Goal: Task Accomplishment & Management: Use online tool/utility

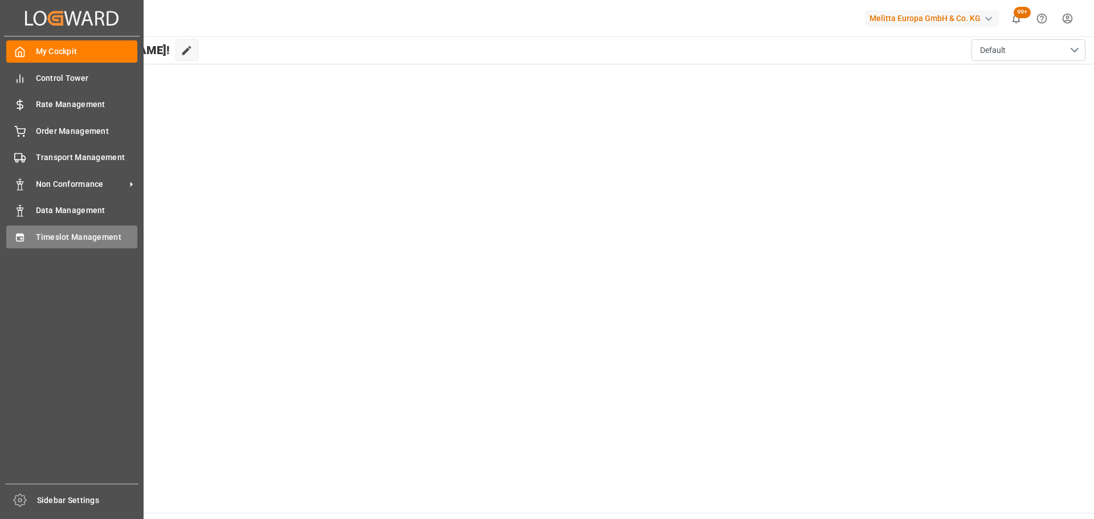
click at [28, 238] on div "Timeslot Management Timeslot Management" at bounding box center [71, 237] width 131 height 22
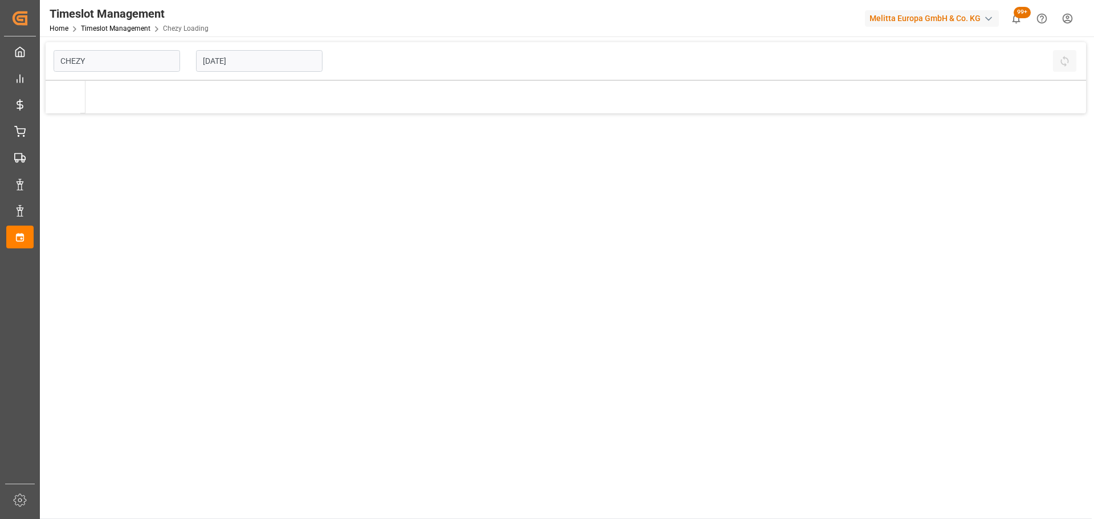
type input "Chezy Loading"
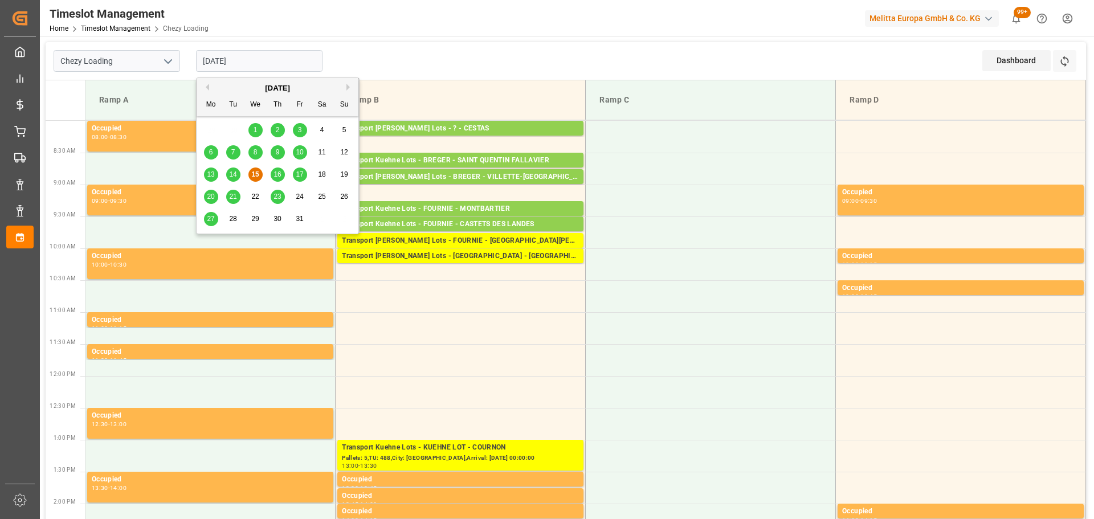
click at [222, 67] on input "[DATE]" at bounding box center [259, 61] width 127 height 22
click at [233, 170] on span "14" at bounding box center [232, 174] width 7 height 8
type input "[DATE]"
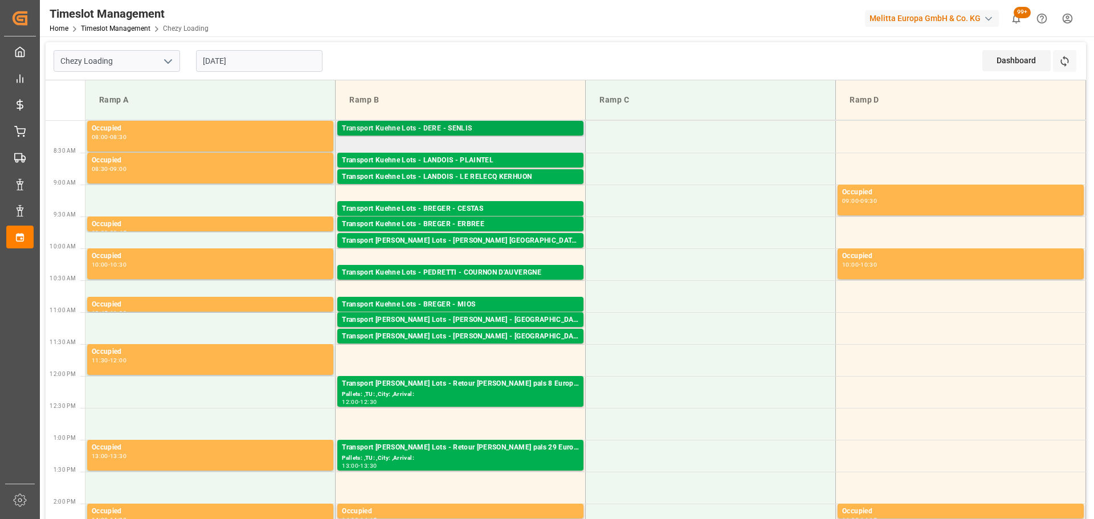
click at [441, 125] on div "Transport Kuehne Lots - DERE - SENLIS" at bounding box center [460, 128] width 237 height 11
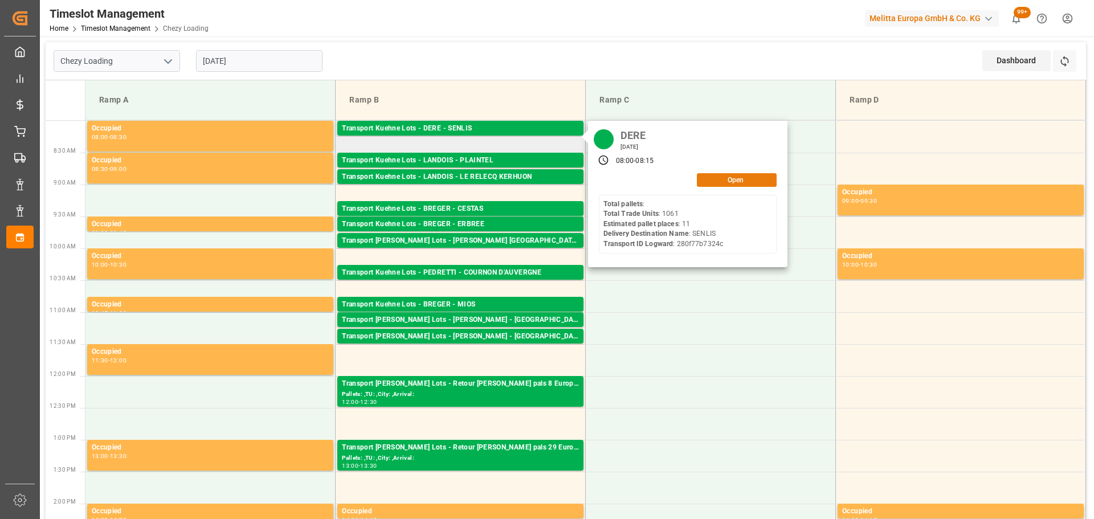
click at [747, 173] on button "Open" at bounding box center [737, 180] width 80 height 14
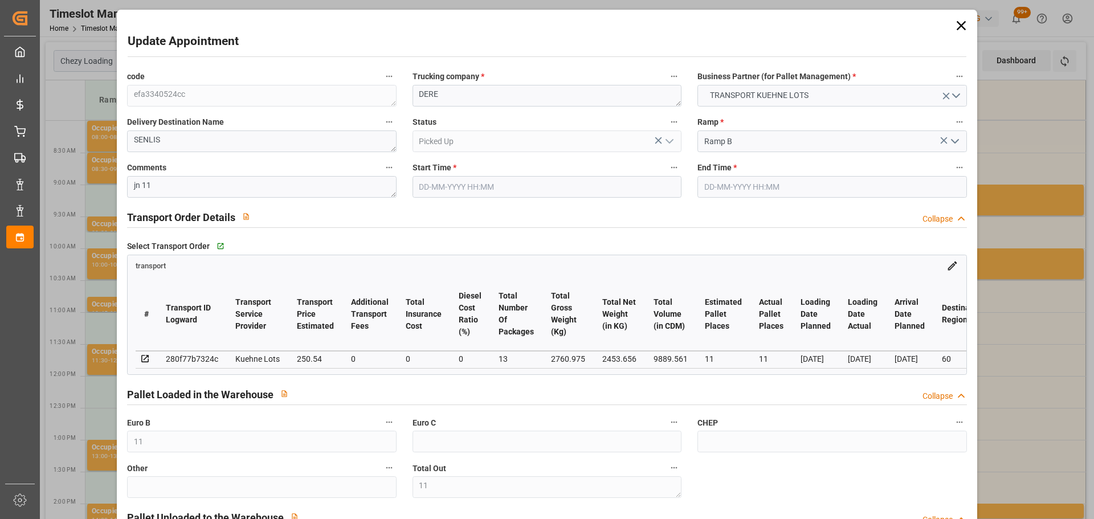
type input "11"
type input "250.54"
type input "0"
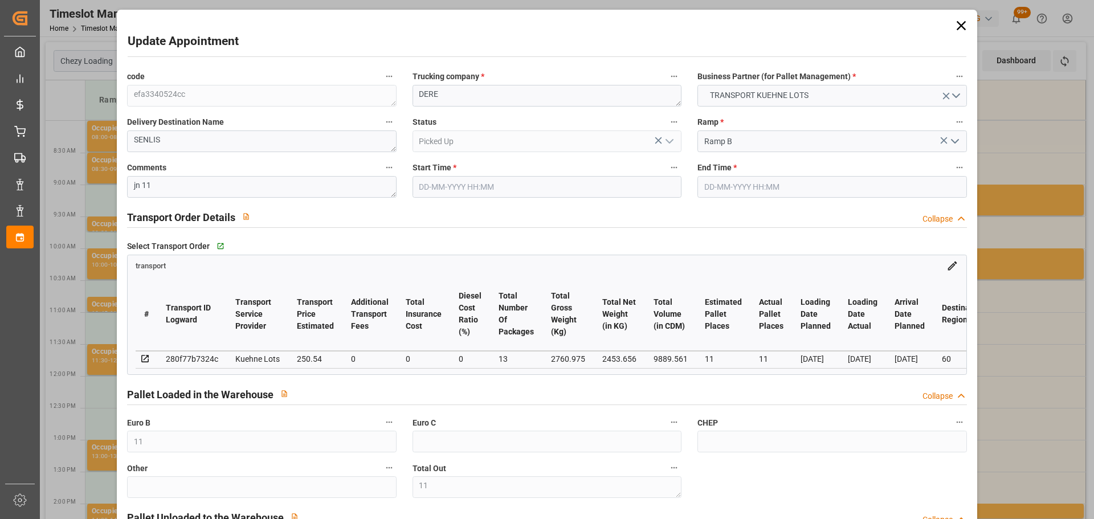
type input "0"
type input "250.54"
type input "0"
type input "13"
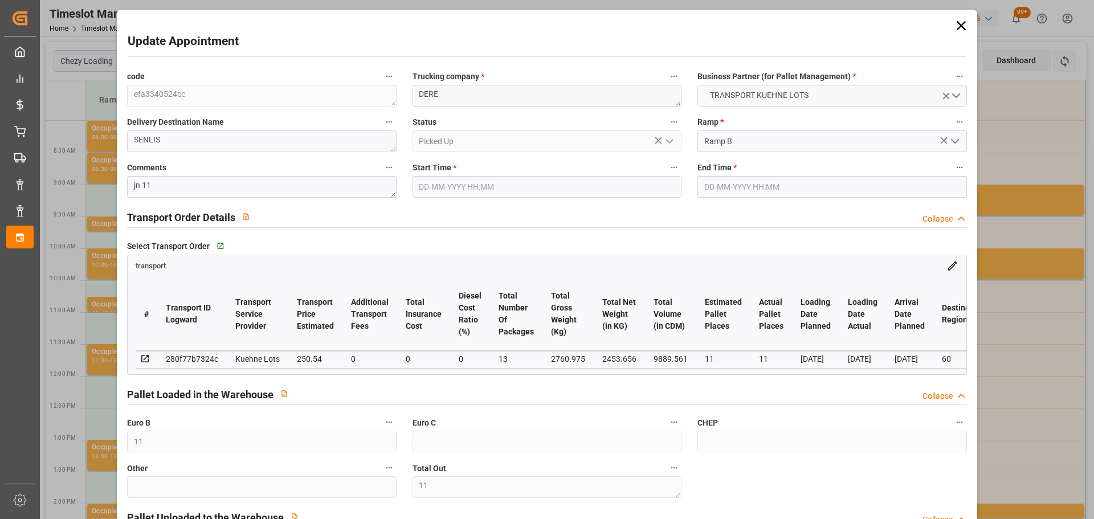
type input "2453.656"
type input "3021.455"
type input "9889.561"
type input "60"
type input "0"
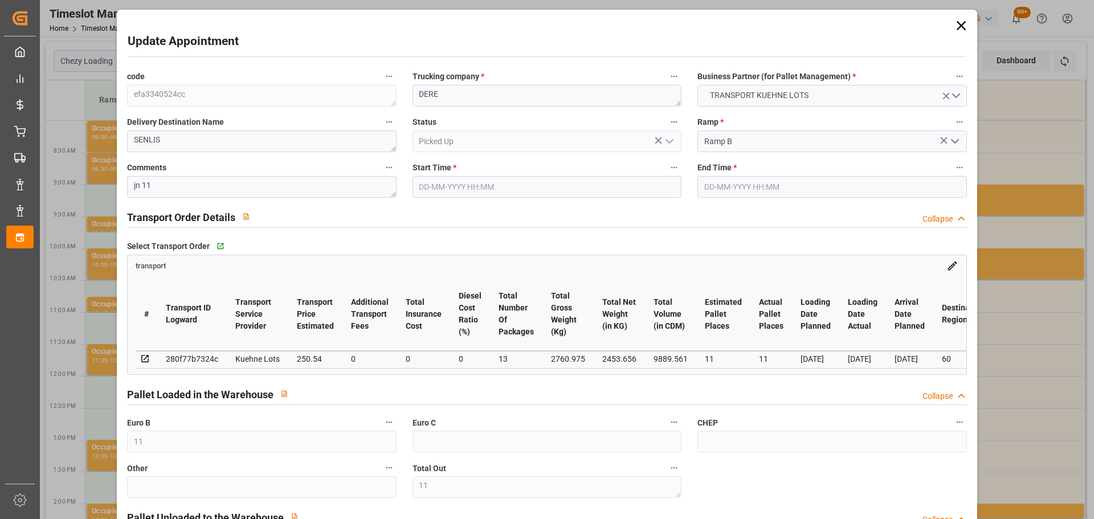
type input "1061"
type input "11"
type input "101"
type input "2760.975"
type input "0"
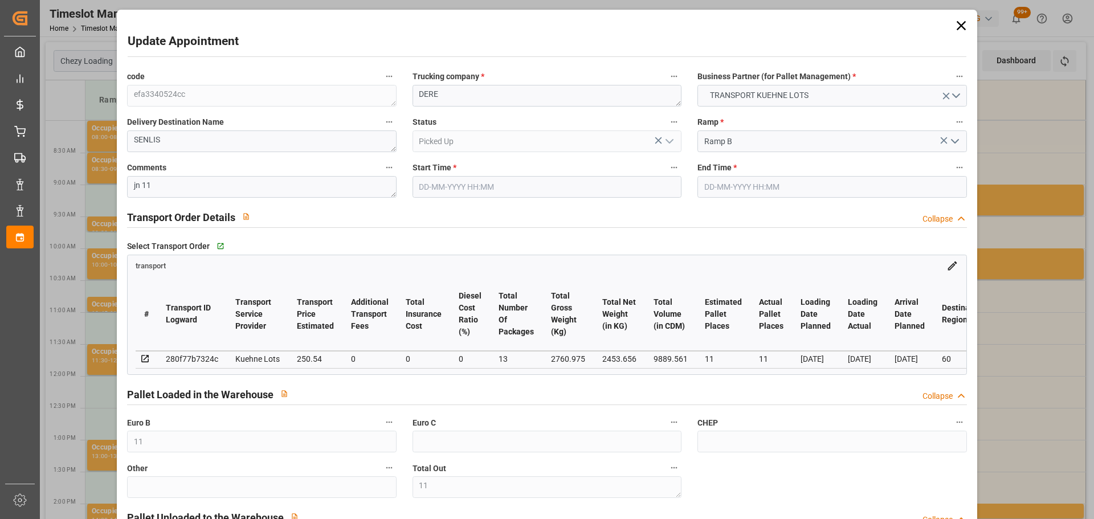
type input "10767.6795"
type input "0"
type input "21"
type input "80"
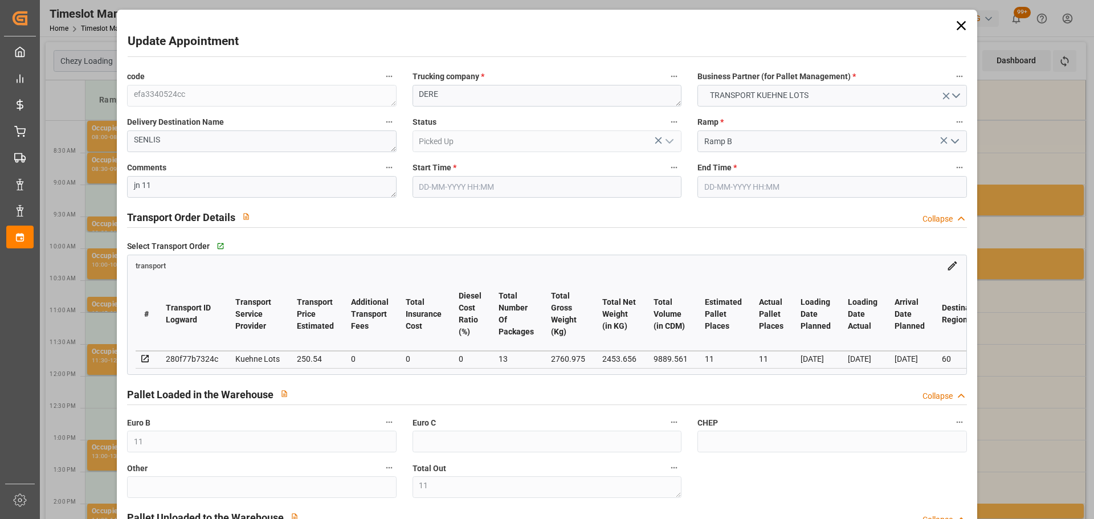
type input "[DATE] 08:00"
type input "[DATE] 08:15"
type input "[DATE] 12:26"
type input "[DATE] 11:19"
type input "[DATE]"
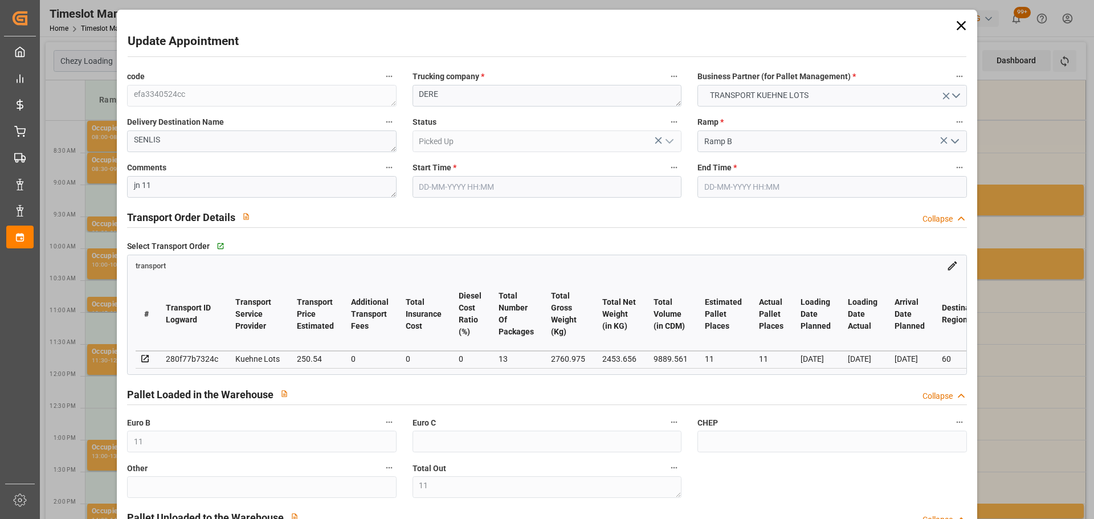
type input "[DATE]"
click at [956, 23] on icon at bounding box center [960, 25] width 9 height 9
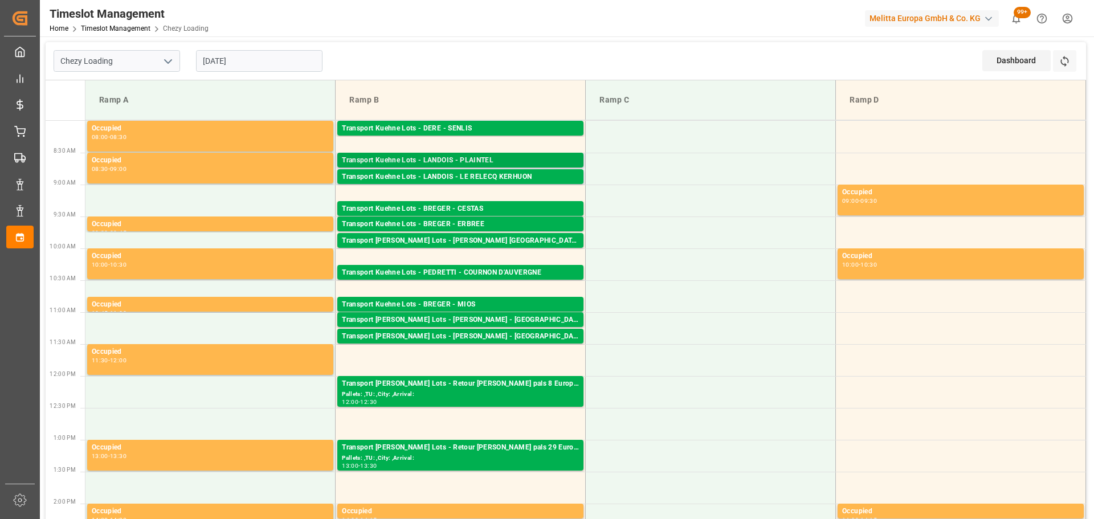
click at [495, 157] on div "Transport Kuehne Lots - LANDOIS - PLAINTEL" at bounding box center [460, 160] width 237 height 11
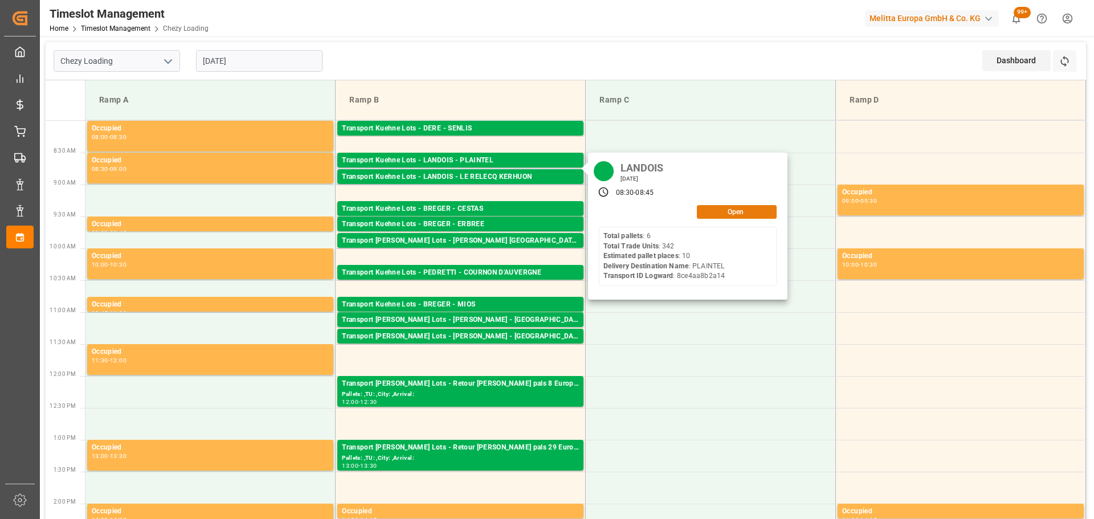
click at [736, 213] on button "Open" at bounding box center [737, 212] width 80 height 14
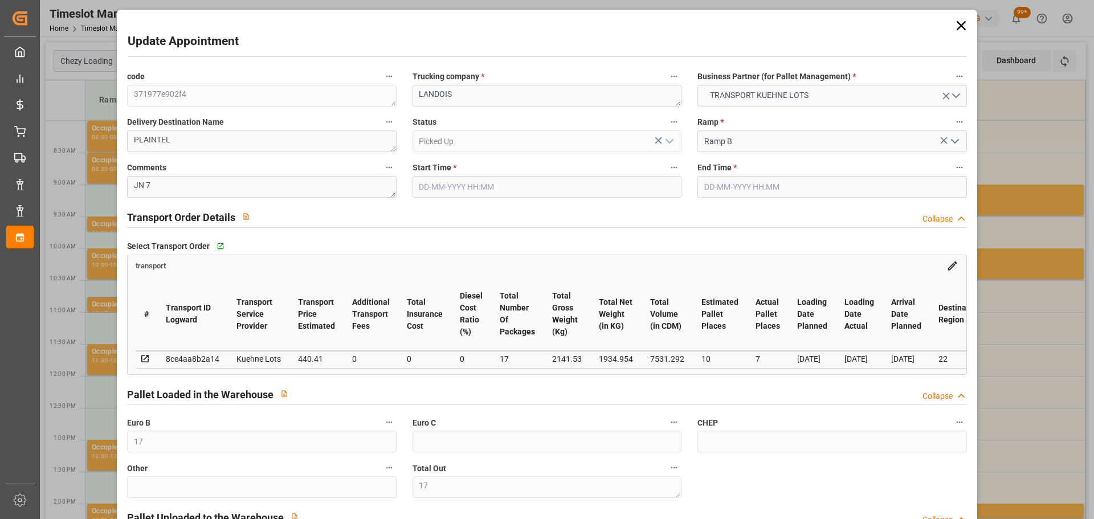
type input "[DATE] 08:30"
type input "[DATE] 08:45"
type input "[DATE] 13:45"
type input "[DATE] 11:23"
type input "[DATE]"
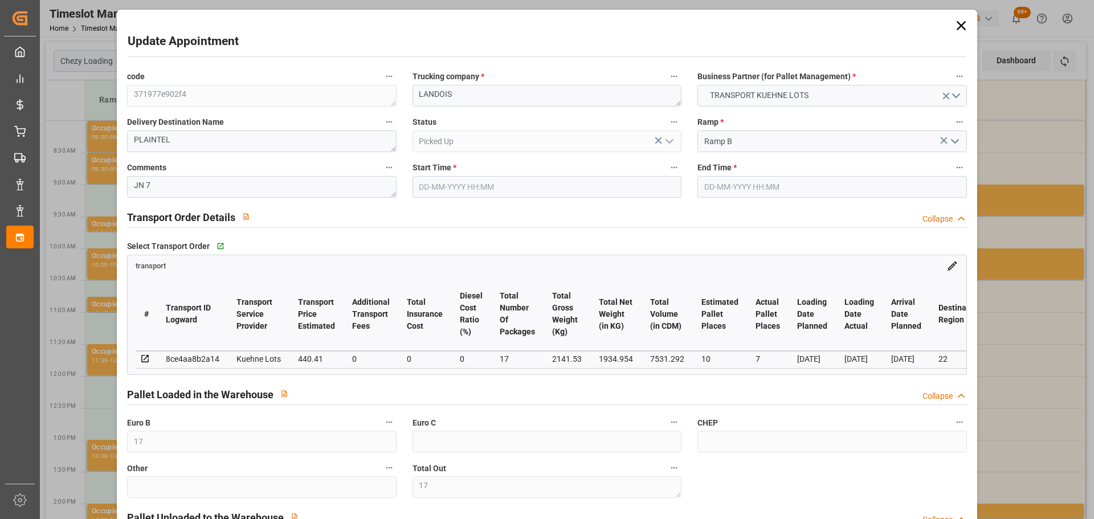
type input "[DATE]"
click at [960, 29] on icon at bounding box center [961, 26] width 16 height 16
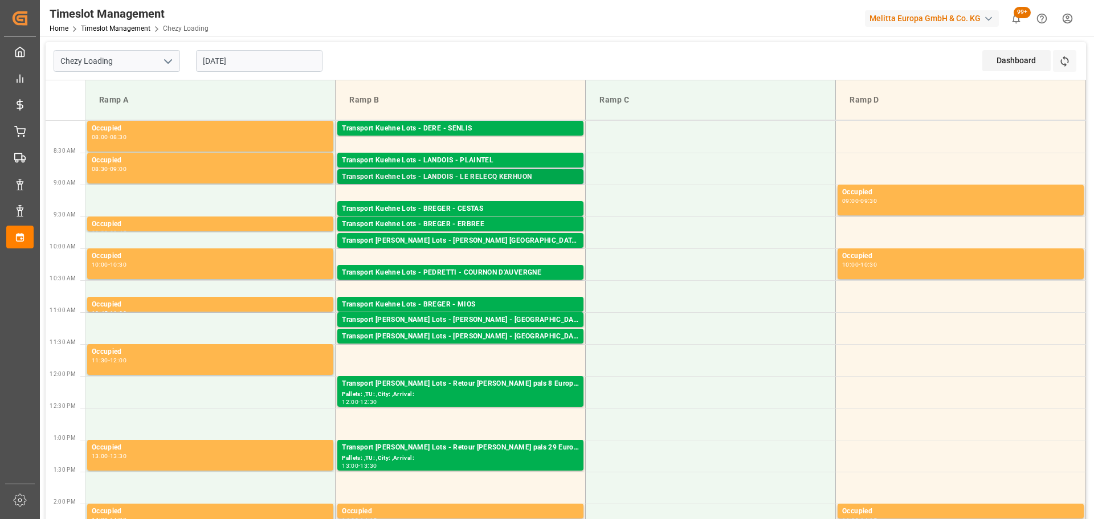
click at [467, 172] on div "Transport Kuehne Lots - LANDOIS - LE RELECQ KERHUON" at bounding box center [460, 177] width 237 height 11
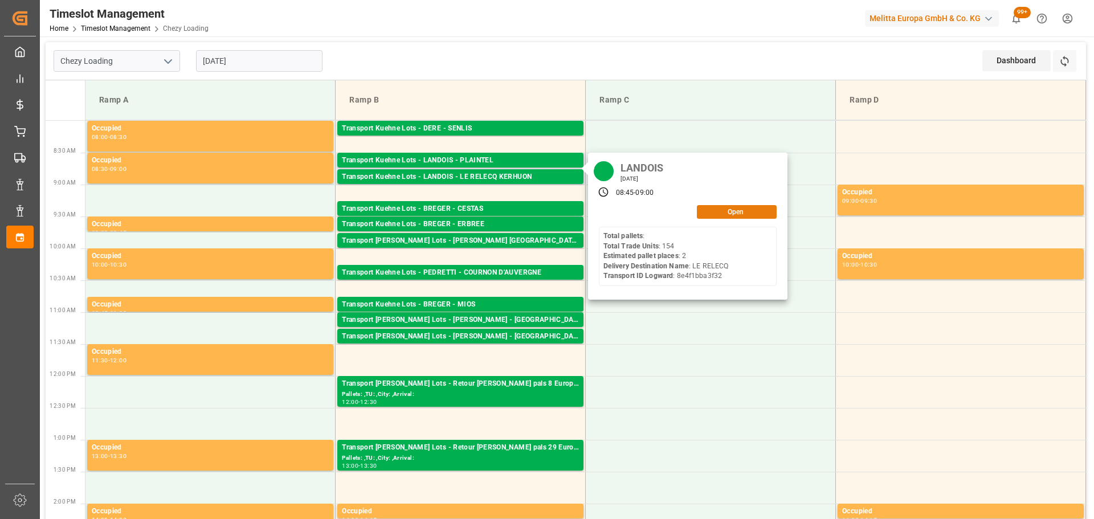
click at [744, 212] on button "Open" at bounding box center [737, 212] width 80 height 14
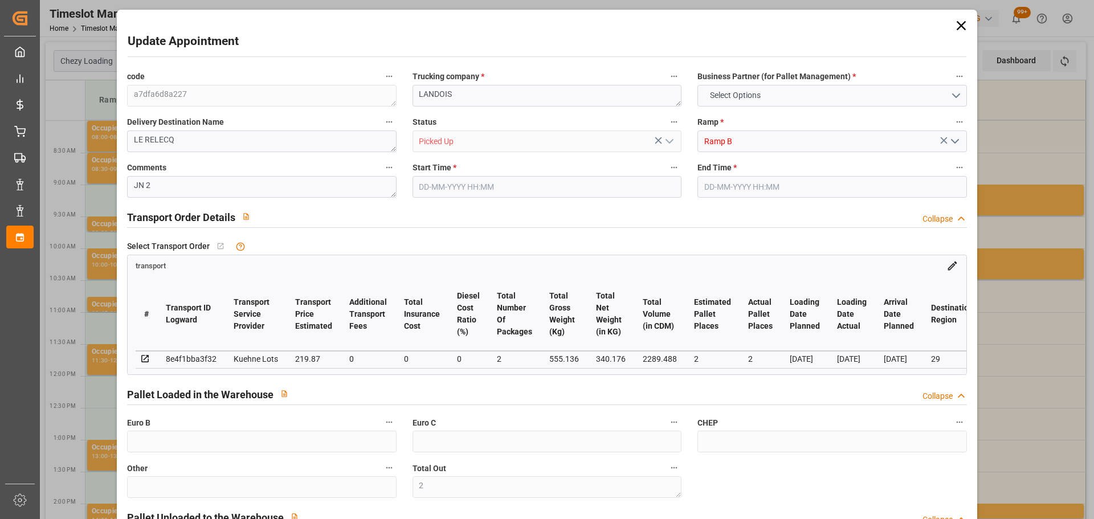
type input "2"
type input "219.87"
type input "0"
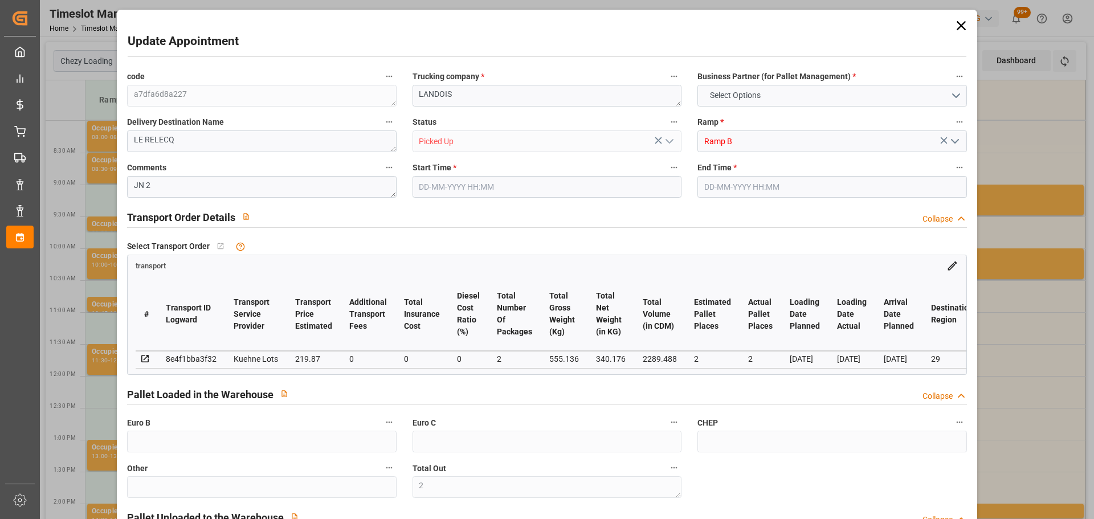
type input "0"
type input "219.87"
type input "0"
type input "2"
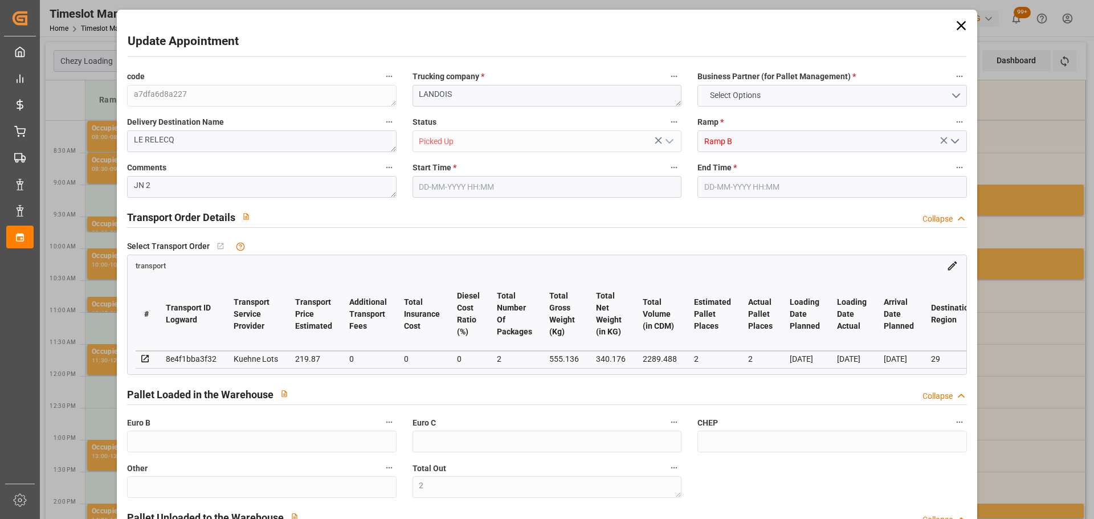
type input "340.176"
type input "601.136"
type input "2289.488"
type input "29"
type input "0"
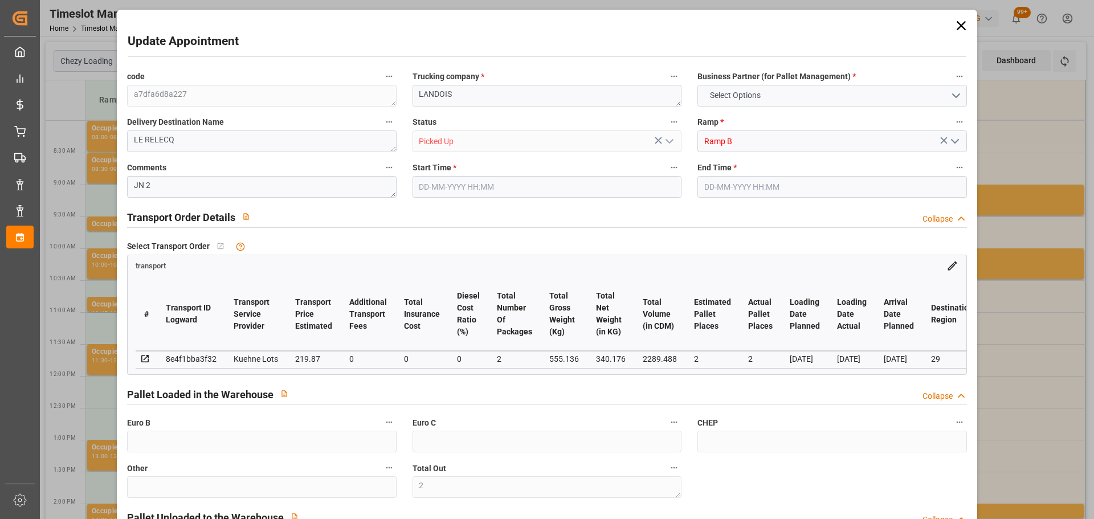
type input "154"
type input "2"
type input "101"
type input "555.136"
type input "0"
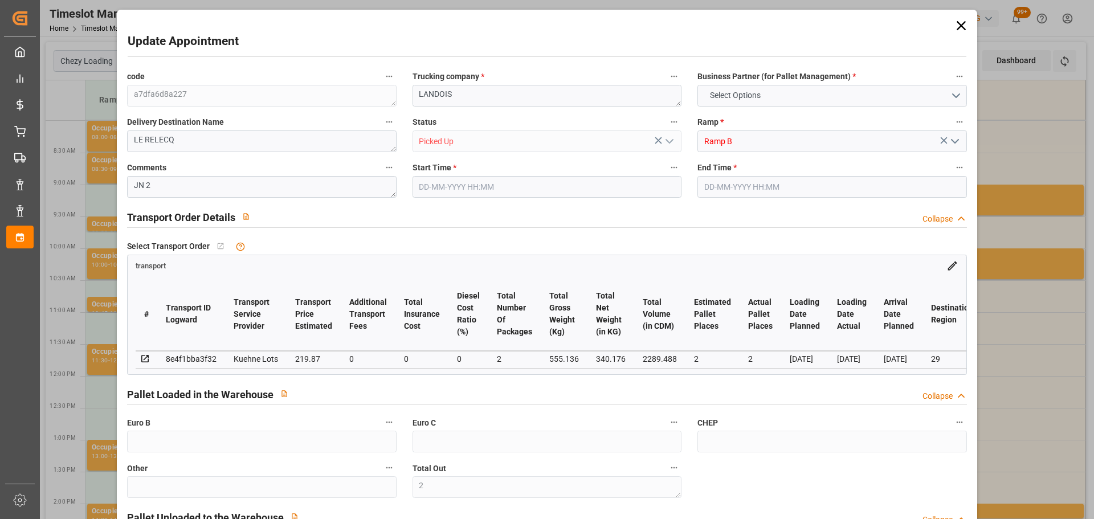
type input "4710.8598"
type input "0"
type input "21"
type input "35"
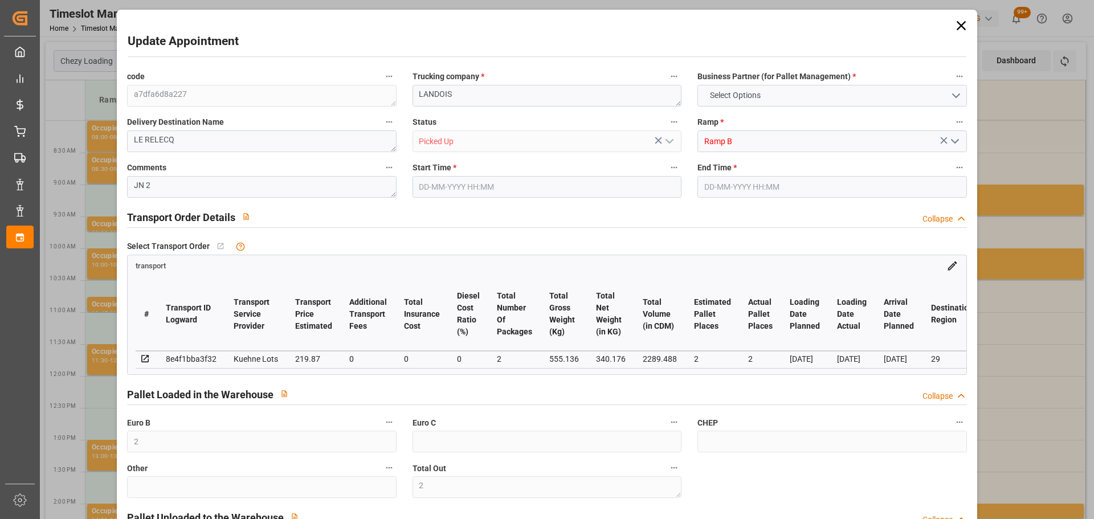
type input "[DATE] 08:45"
type input "[DATE] 09:00"
type input "[DATE] 13:09"
type input "[DATE] 11:30"
type input "[DATE]"
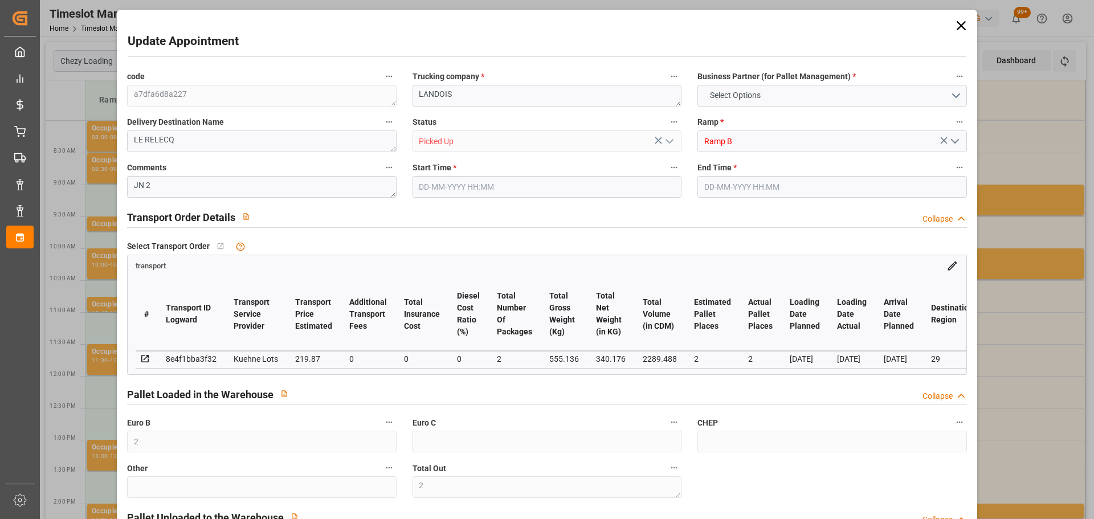
type input "[DATE]"
click at [954, 25] on icon at bounding box center [961, 26] width 16 height 16
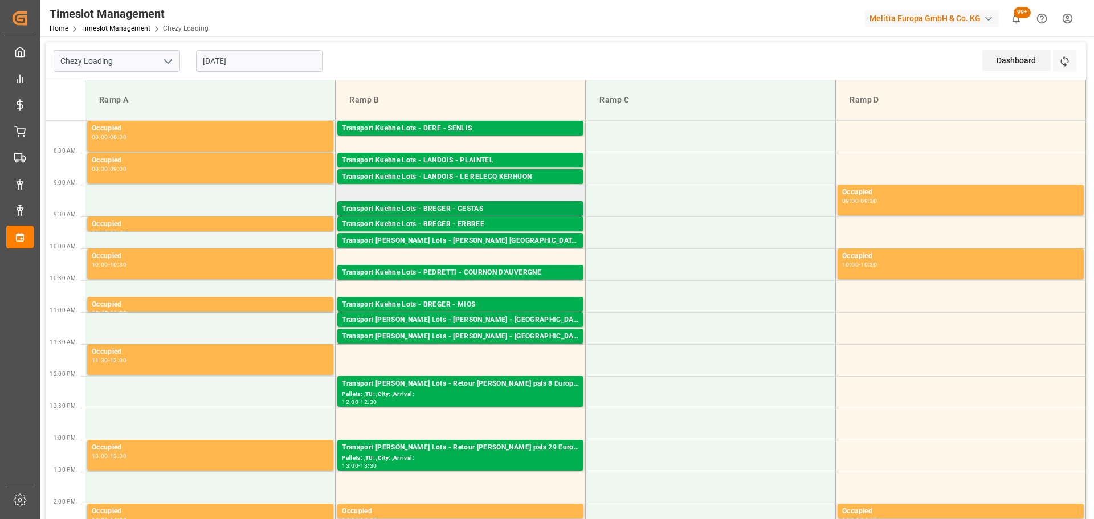
click at [502, 209] on div "Transport Kuehne Lots - BREGER - CESTAS" at bounding box center [460, 208] width 237 height 11
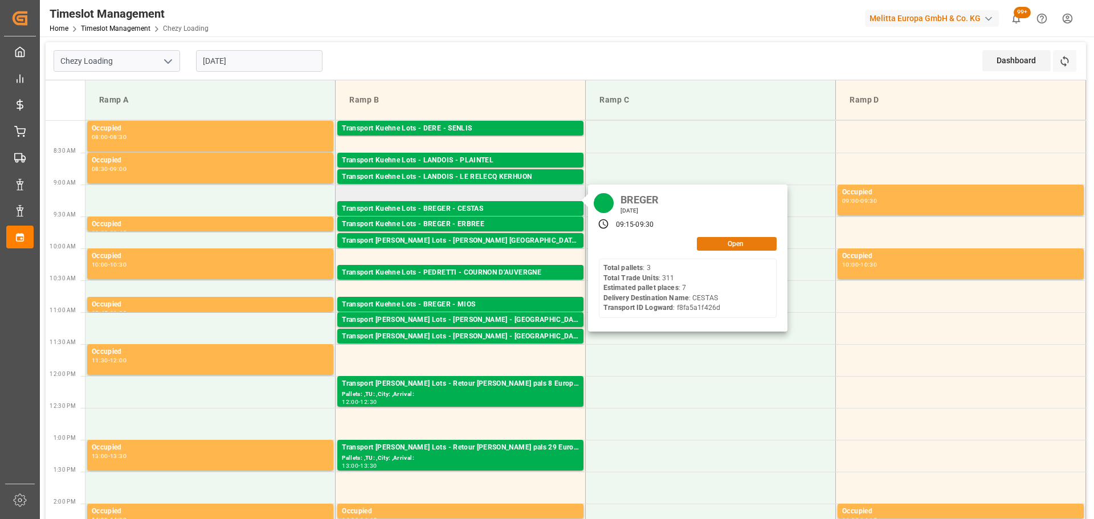
click at [724, 244] on button "Open" at bounding box center [737, 244] width 80 height 14
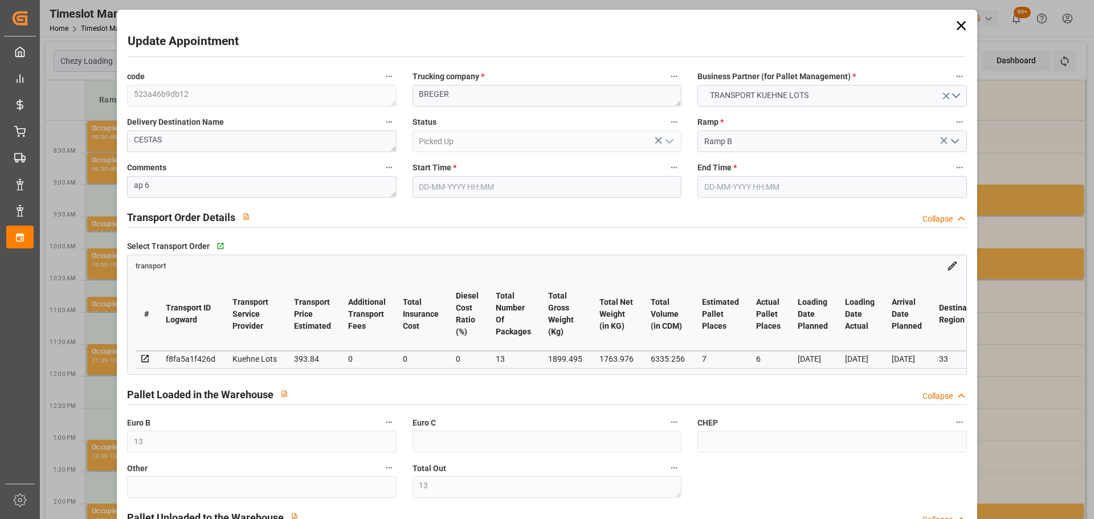
type input "[DATE] 09:15"
type input "[DATE] 09:30"
type input "[DATE] 13:02"
type input "[DATE] 11:29"
type input "[DATE]"
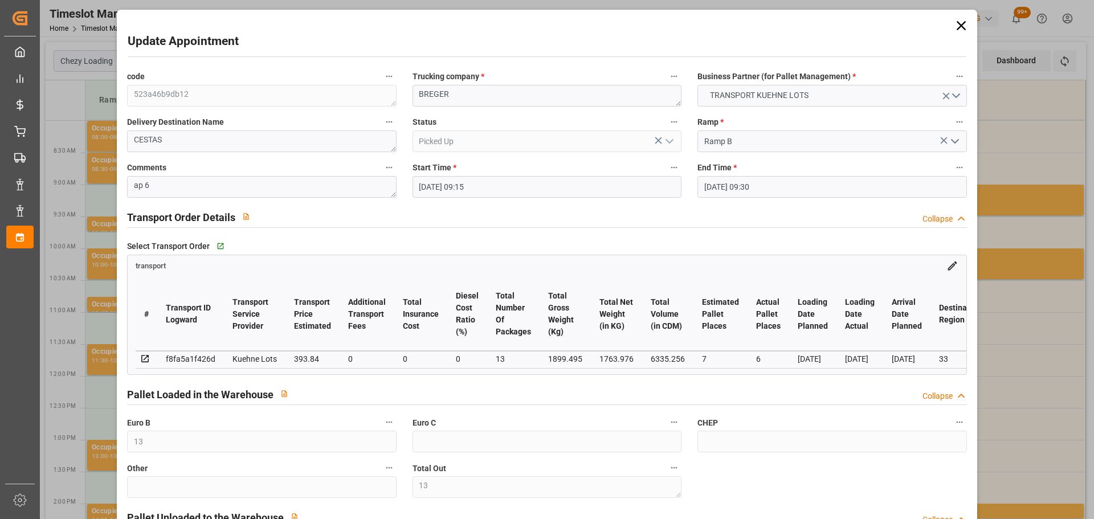
type input "[DATE]"
click at [953, 23] on icon at bounding box center [961, 26] width 16 height 16
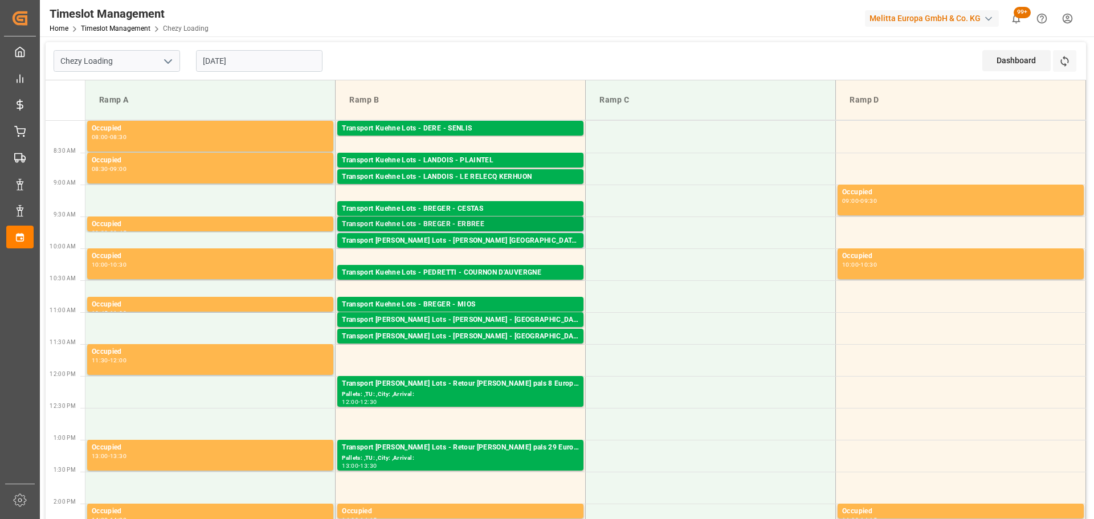
click at [491, 226] on div "Transport Kuehne Lots - BREGER - ERBREE" at bounding box center [460, 224] width 237 height 11
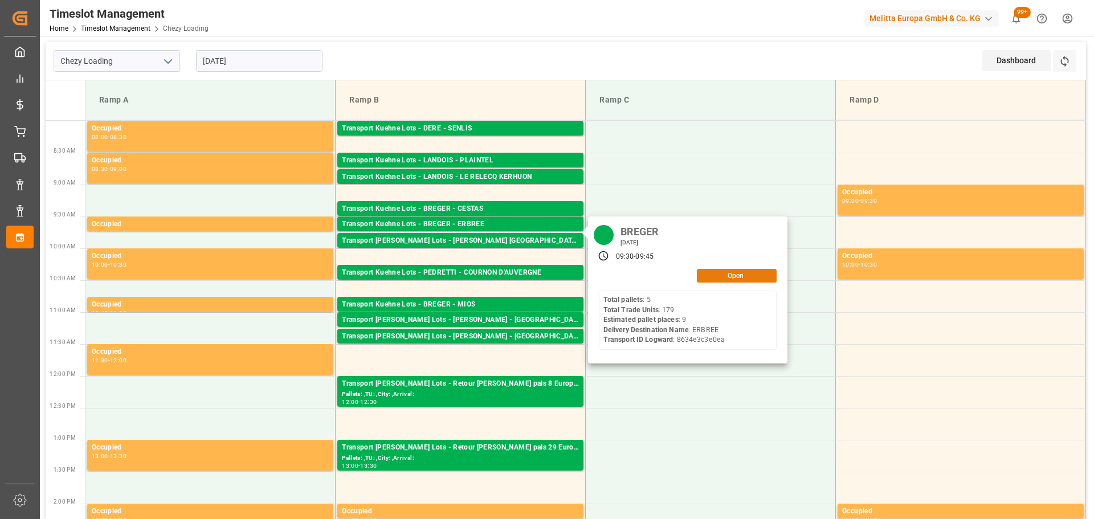
click at [738, 271] on button "Open" at bounding box center [737, 276] width 80 height 14
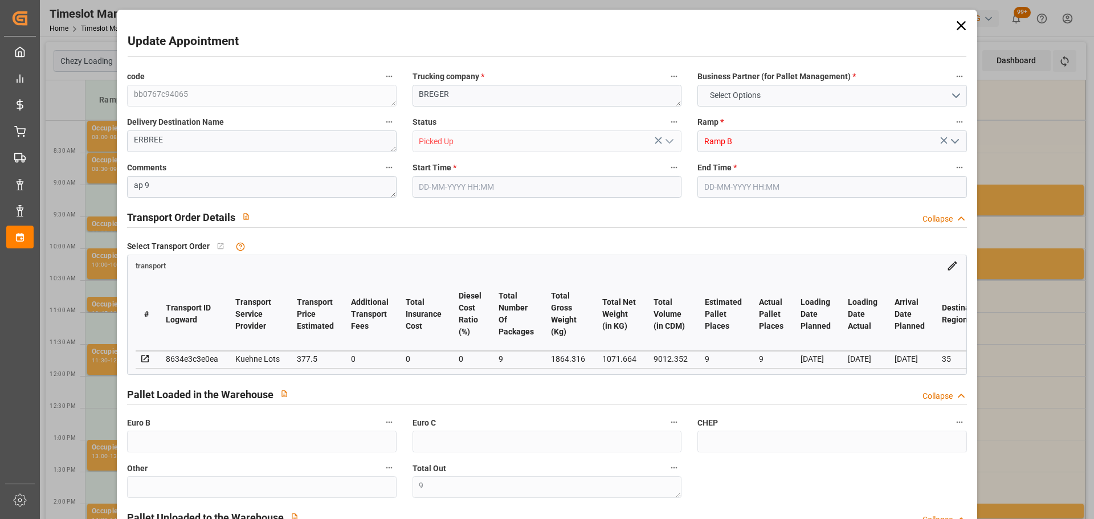
type input "9"
type input "377.5"
type input "0"
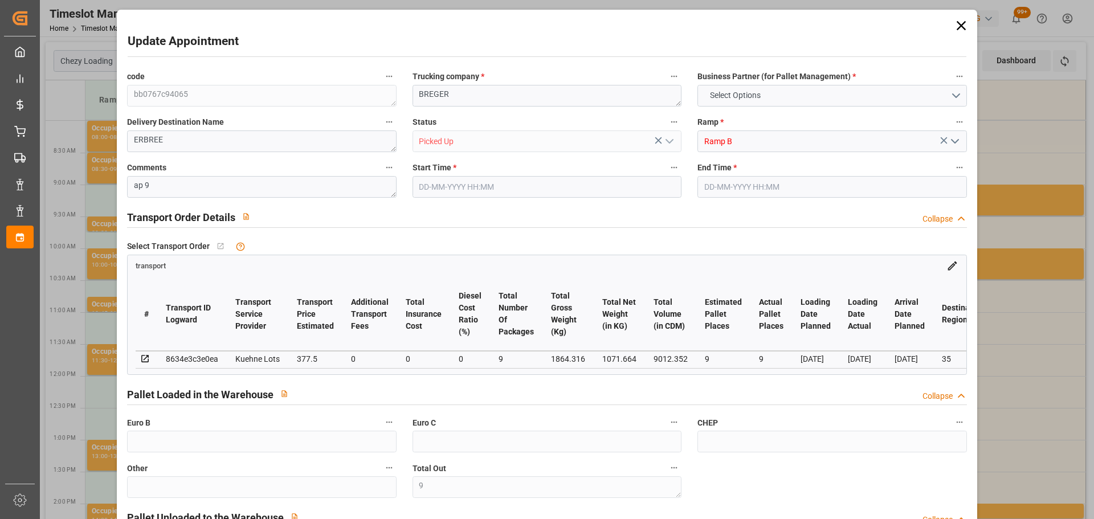
type input "0"
type input "377.5"
type input "0"
type input "9"
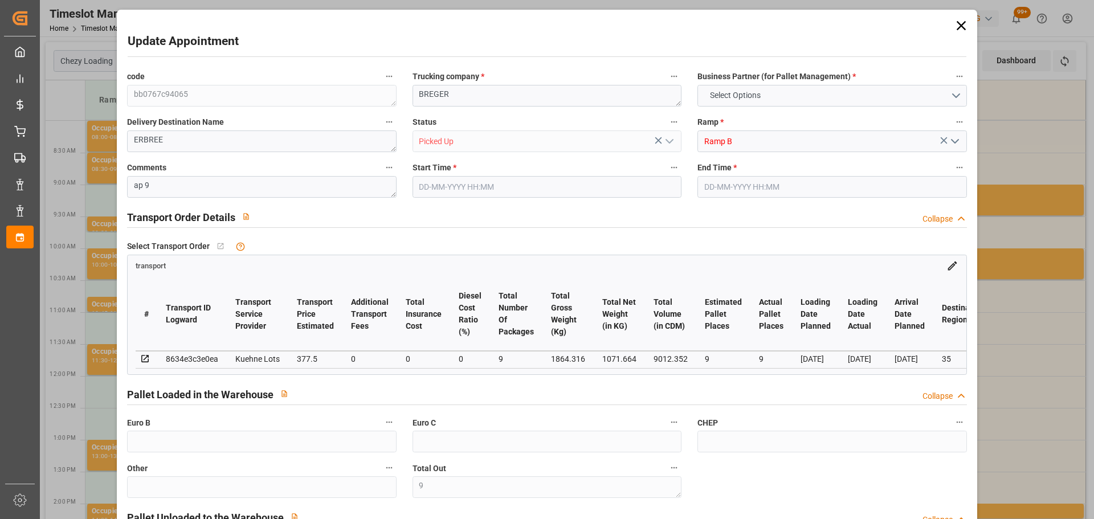
type input "1071.664"
type input "2204.428"
type input "9012.352"
type input "35"
type input "5"
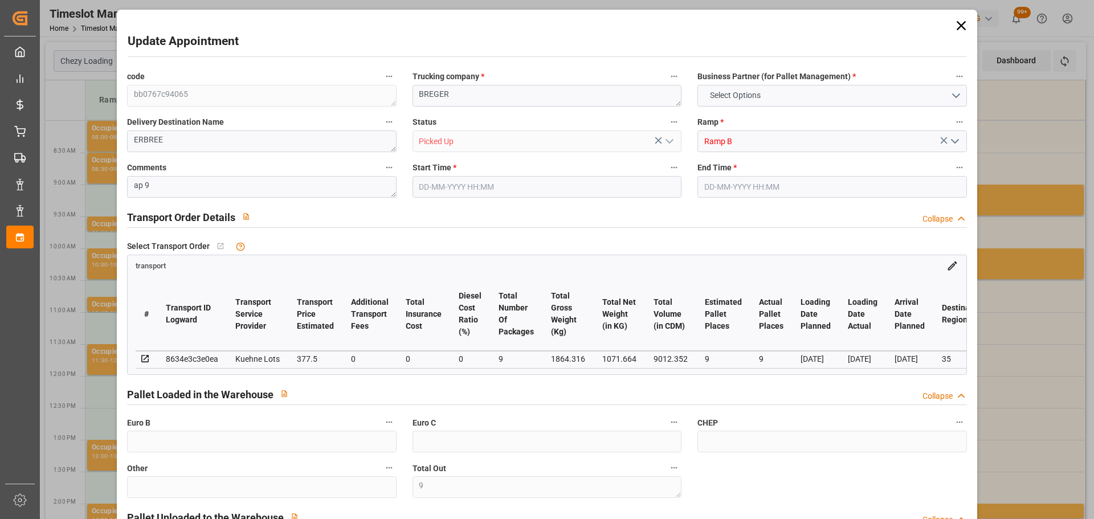
type input "179"
type input "9"
type input "101"
type input "1864.316"
type input "0"
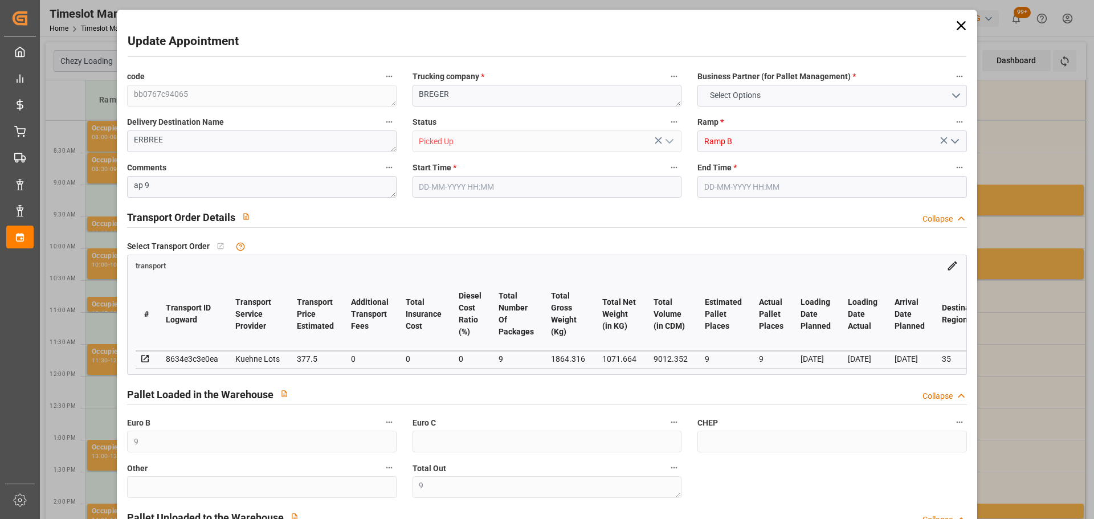
type input "10767.6795"
type input "0"
type input "21"
type input "80"
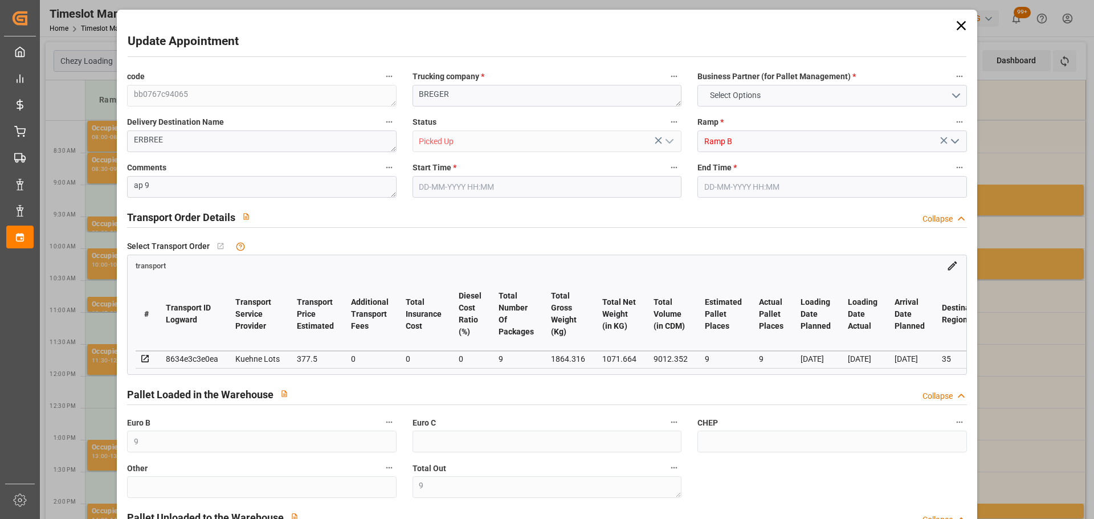
type input "[DATE] 09:30"
type input "[DATE] 09:45"
type input "[DATE] 13:07"
type input "[DATE] 11:30"
type input "[DATE]"
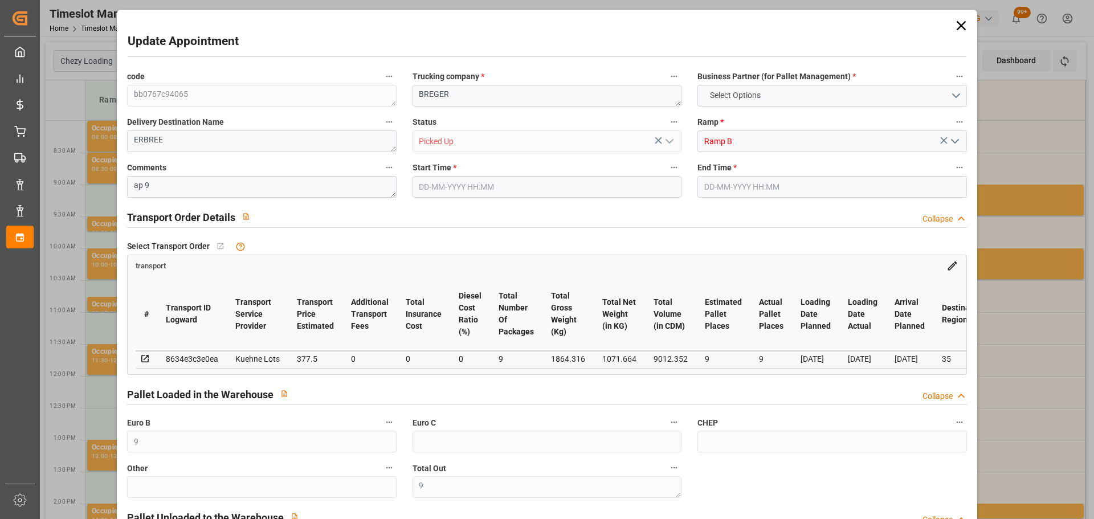
type input "[DATE]"
click at [957, 28] on icon at bounding box center [961, 26] width 16 height 16
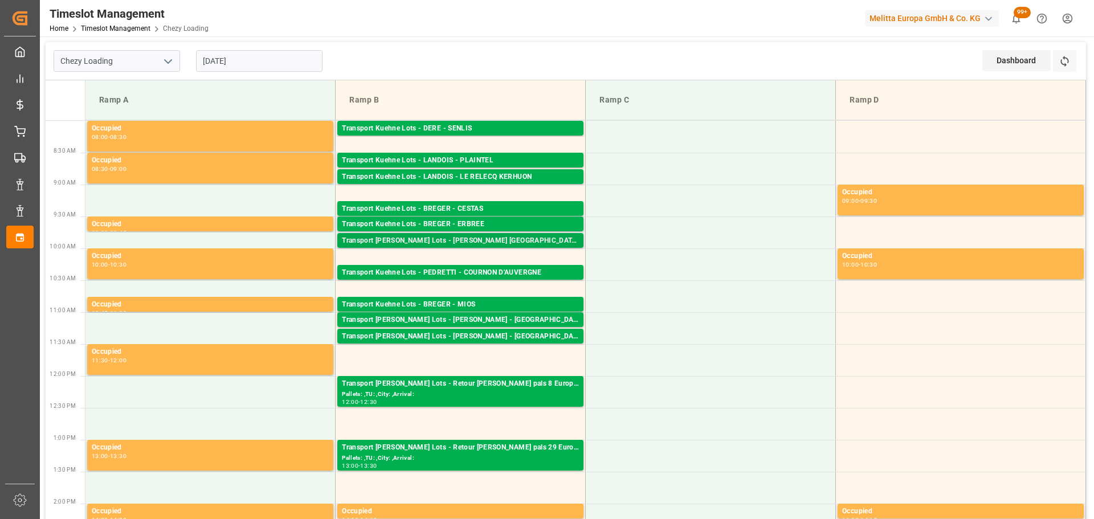
click at [483, 233] on div "Transport [PERSON_NAME] Lots - [PERSON_NAME] Thierville - [GEOGRAPHIC_DATA]: 1,…" at bounding box center [460, 240] width 246 height 15
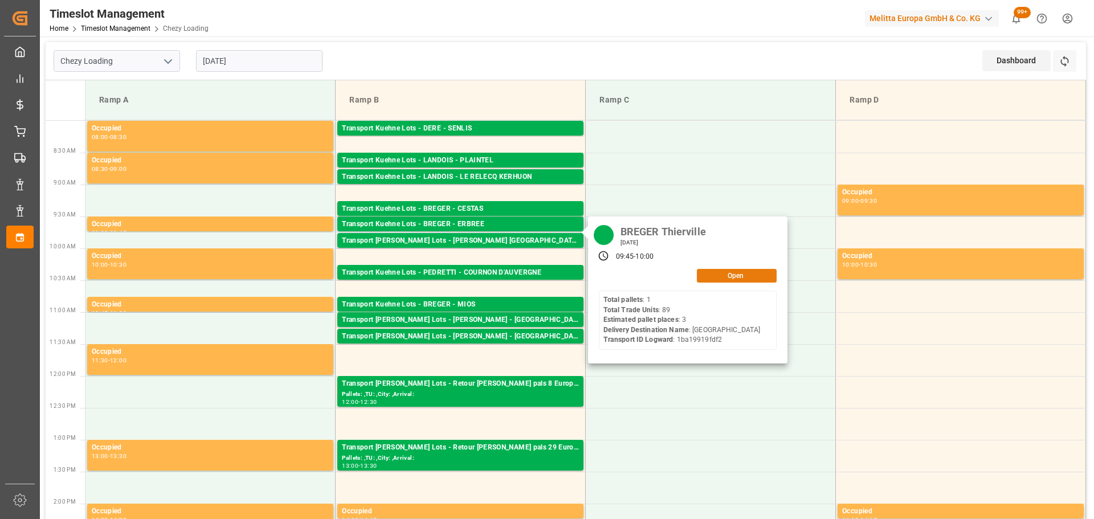
click at [733, 270] on button "Open" at bounding box center [737, 276] width 80 height 14
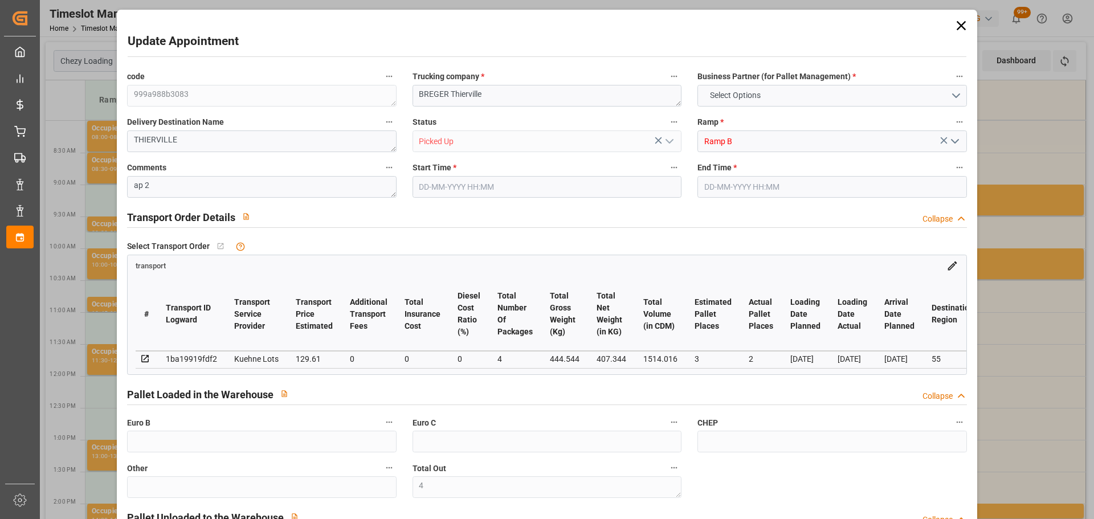
type input "4"
type input "3"
type input "2"
type input "129.61"
type input "0"
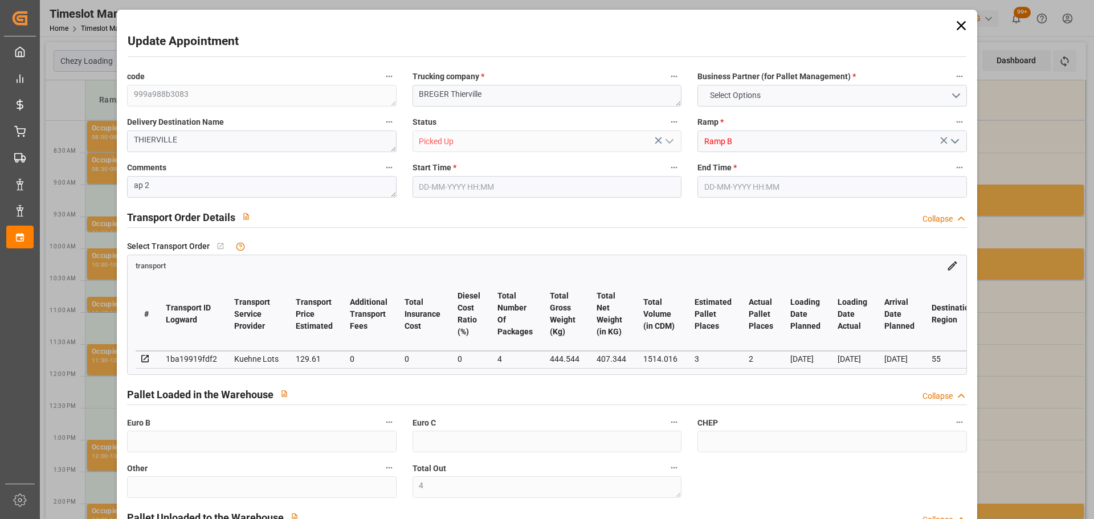
type input "0"
type input "129.61"
type input "0"
type input "4"
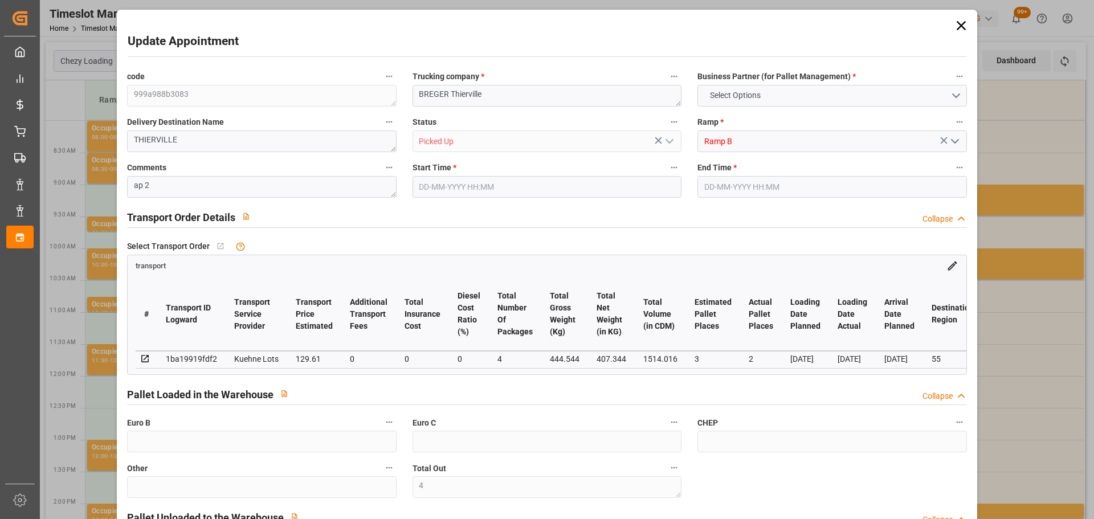
type input "407.344"
type input "588.488"
type input "1514.016"
type input "55"
type input "1"
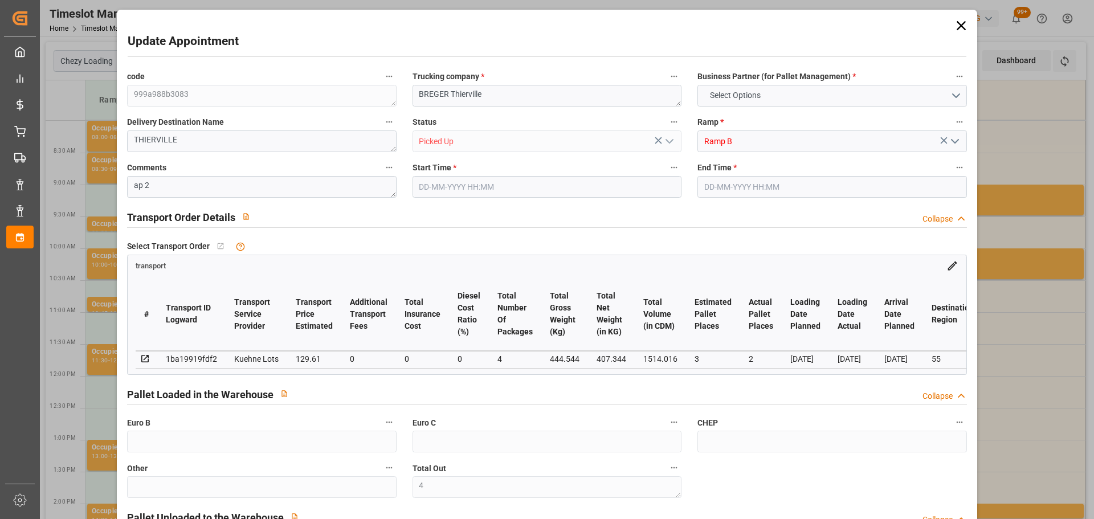
type input "89"
type input "4"
type input "101"
type input "444.544"
type input "0"
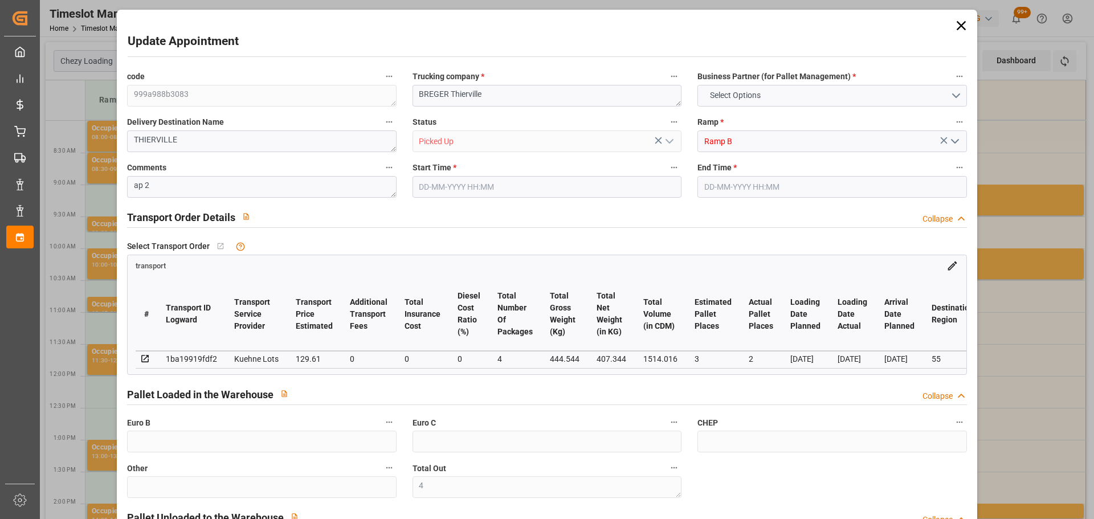
type input "4710.8598"
type input "0"
type input "21"
type input "35"
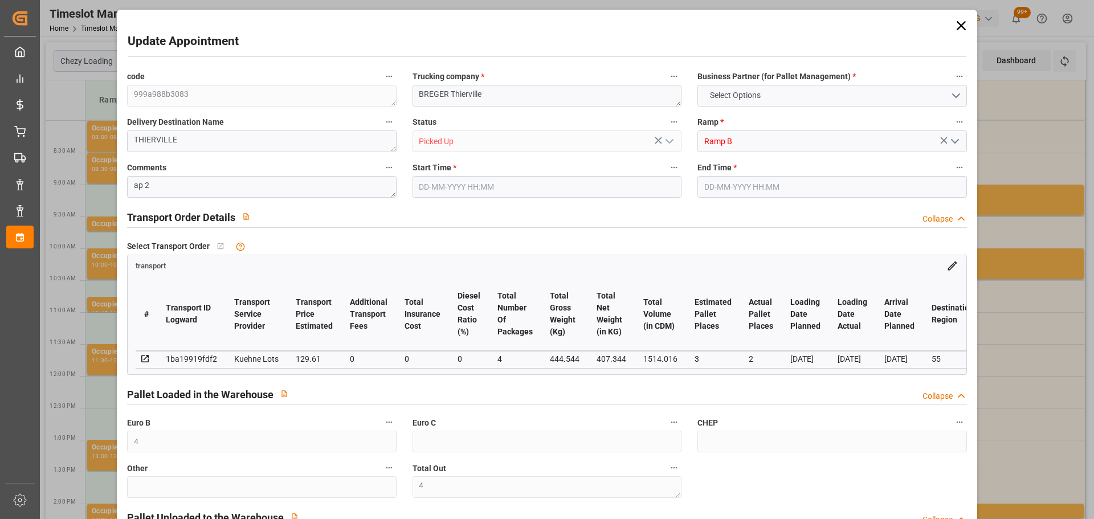
type input "[DATE] 09:45"
type input "[DATE] 10:00"
type input "[DATE] 13:08"
type input "[DATE] 11:30"
type input "[DATE]"
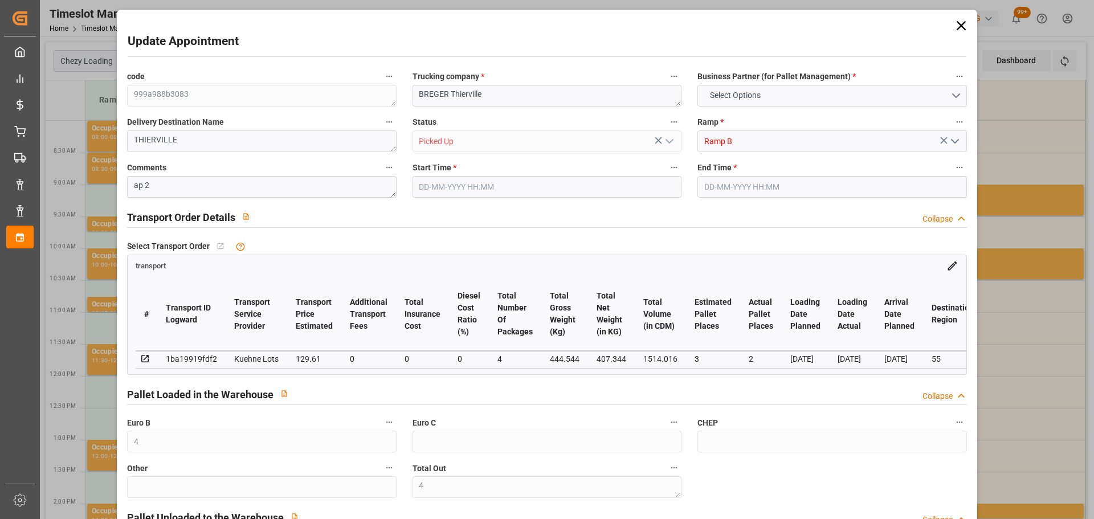
type input "[DATE]"
click at [955, 21] on icon at bounding box center [961, 26] width 16 height 16
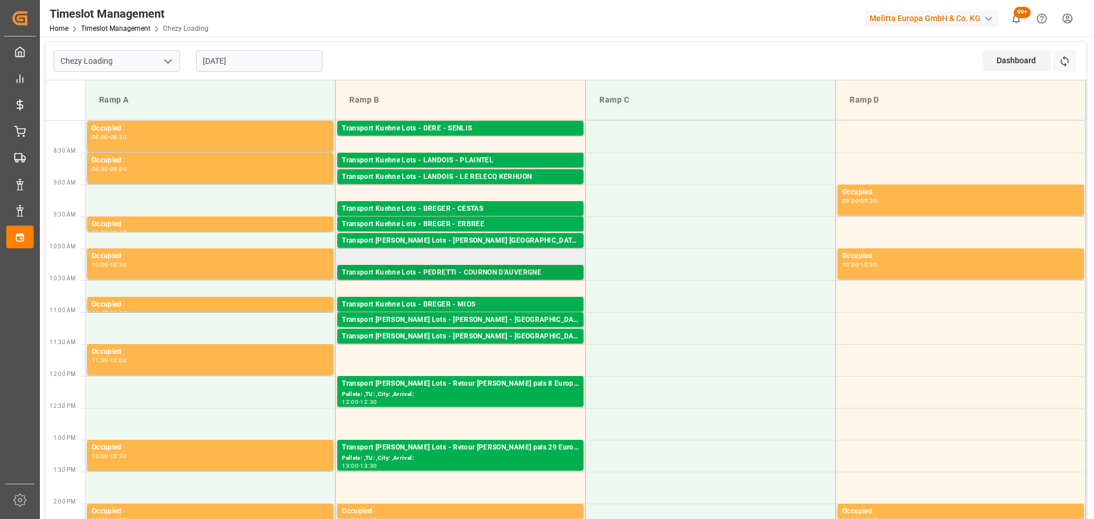
click at [517, 271] on div "Transport Kuehne Lots - PEDRETTI - COURNON D'AUVERGNE" at bounding box center [460, 272] width 237 height 11
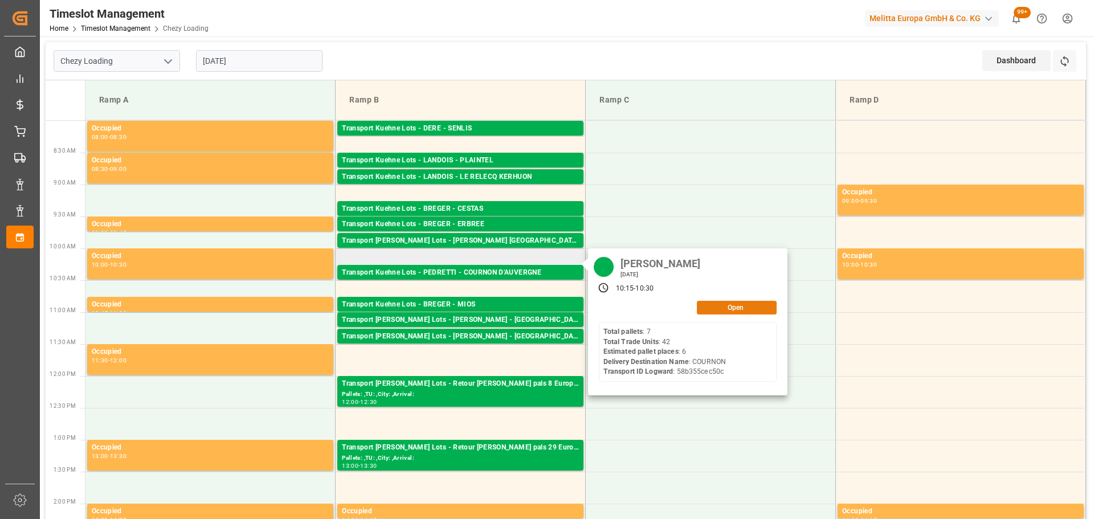
click at [748, 309] on button "Open" at bounding box center [737, 308] width 80 height 14
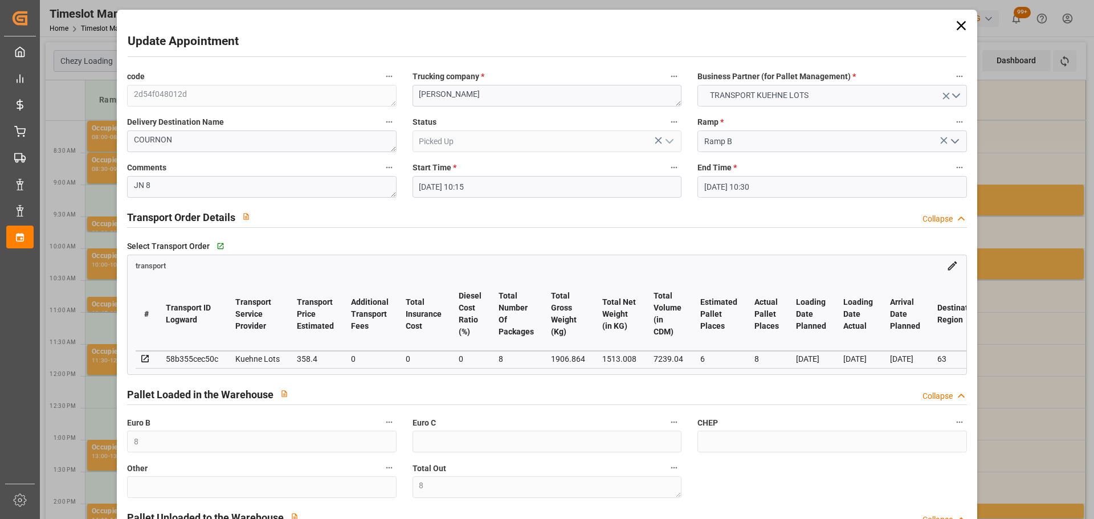
click at [960, 25] on icon at bounding box center [961, 26] width 16 height 16
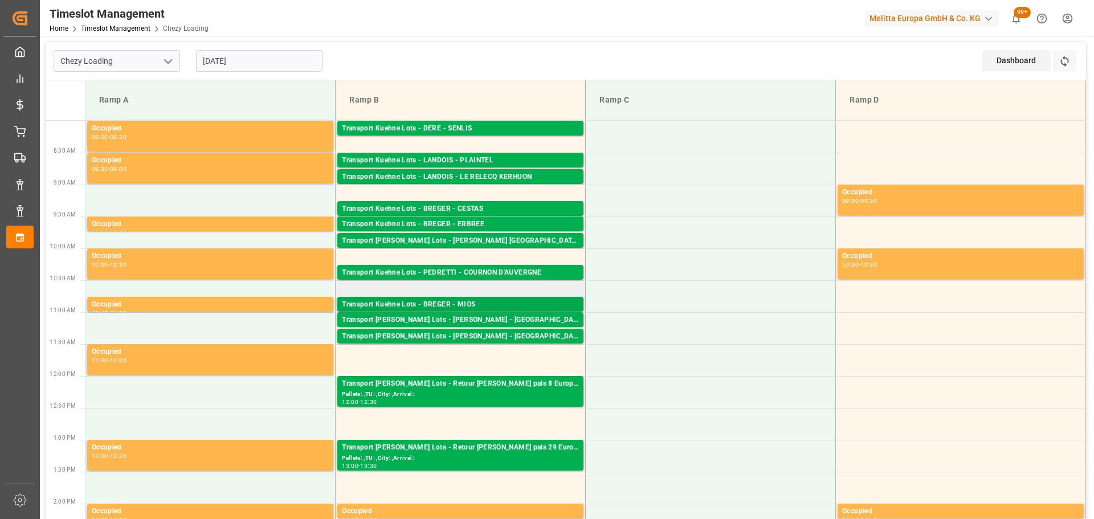
click at [467, 304] on div "Transport Kuehne Lots - BREGER - MIOS" at bounding box center [460, 304] width 237 height 11
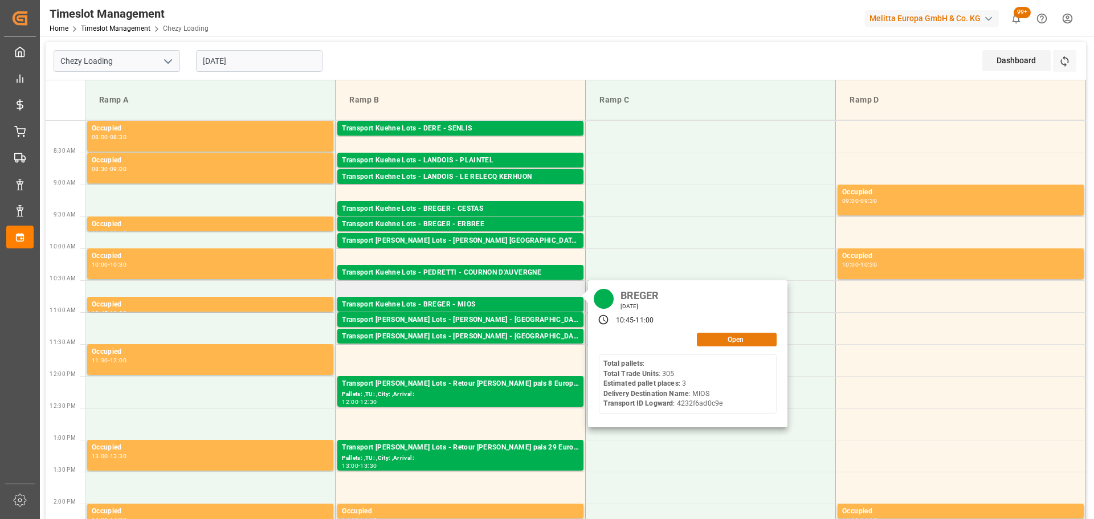
click at [732, 337] on button "Open" at bounding box center [737, 340] width 80 height 14
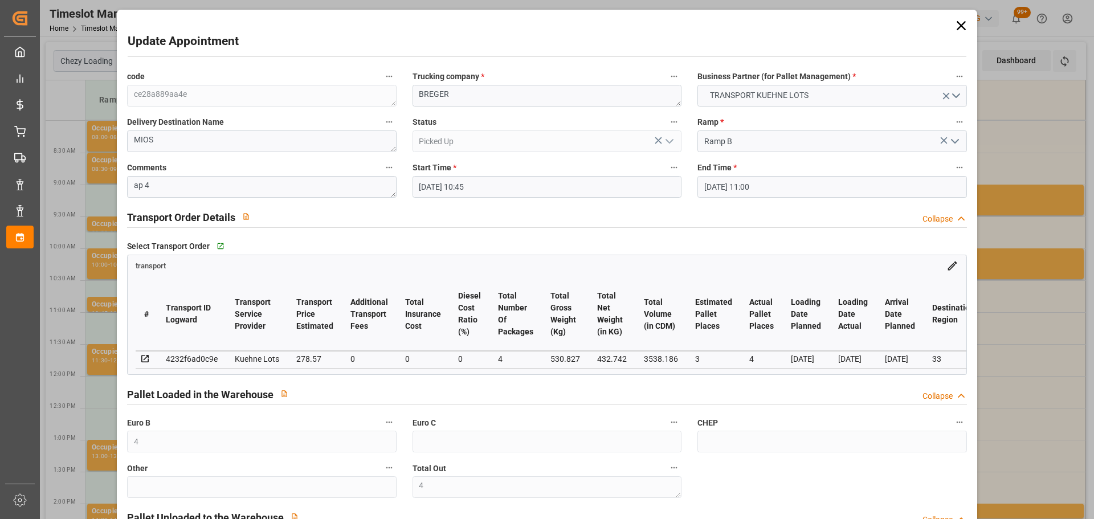
click at [960, 25] on icon at bounding box center [961, 26] width 16 height 16
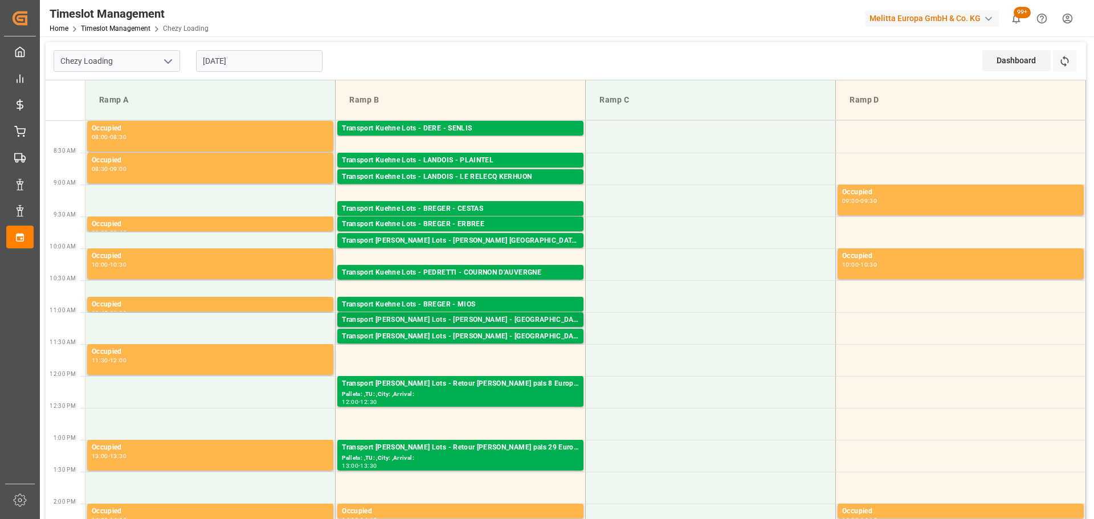
click at [517, 317] on div "Transport [PERSON_NAME] Lots - [PERSON_NAME] - [GEOGRAPHIC_DATA]" at bounding box center [460, 320] width 237 height 11
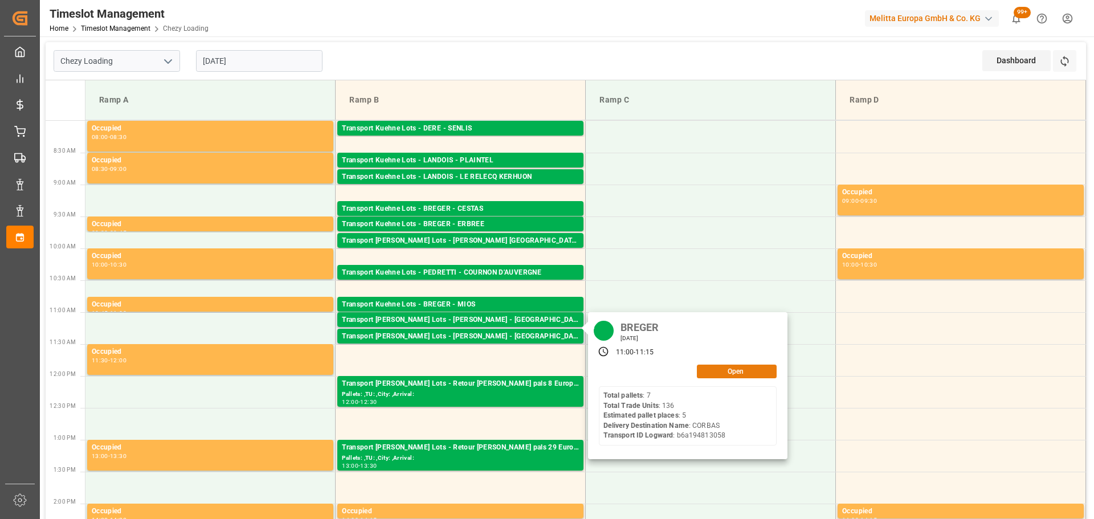
click at [723, 366] on button "Open" at bounding box center [737, 372] width 80 height 14
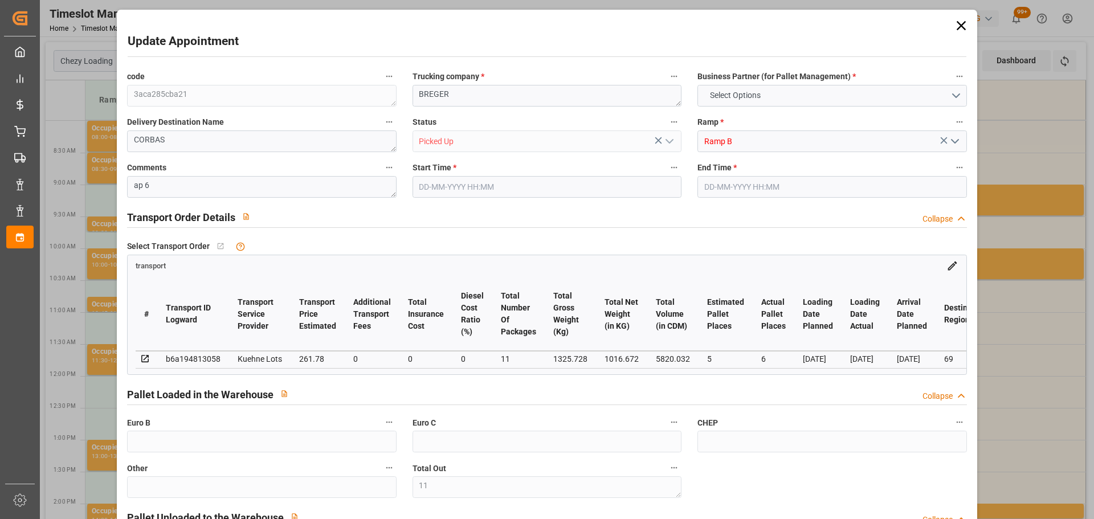
type input "11"
type input "2"
type input "5"
type input "6"
type input "261.78"
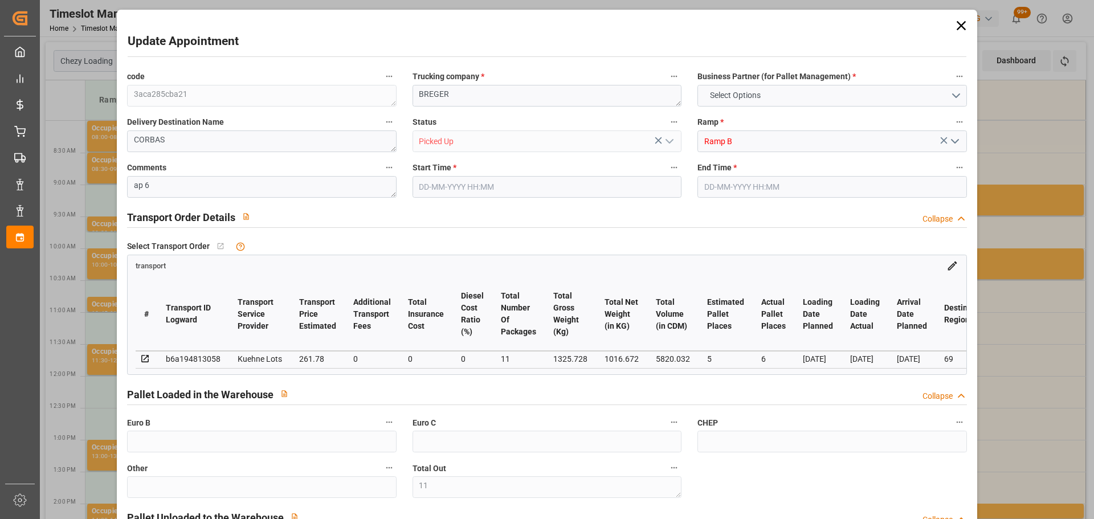
type input "0"
type input "261.78"
type input "0"
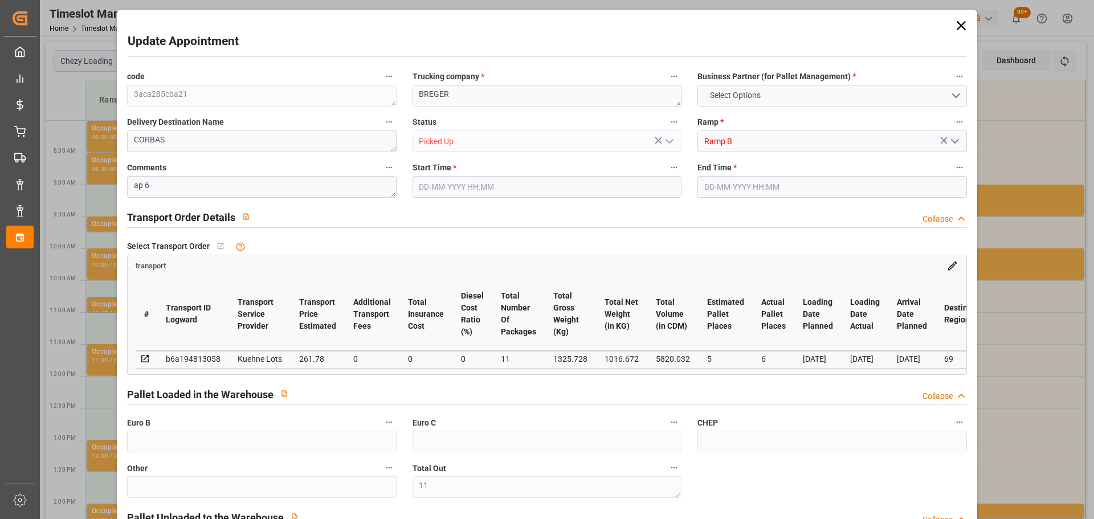
type input "11"
type input "1016.672"
type input "1550.944"
type input "5820.032"
type input "69"
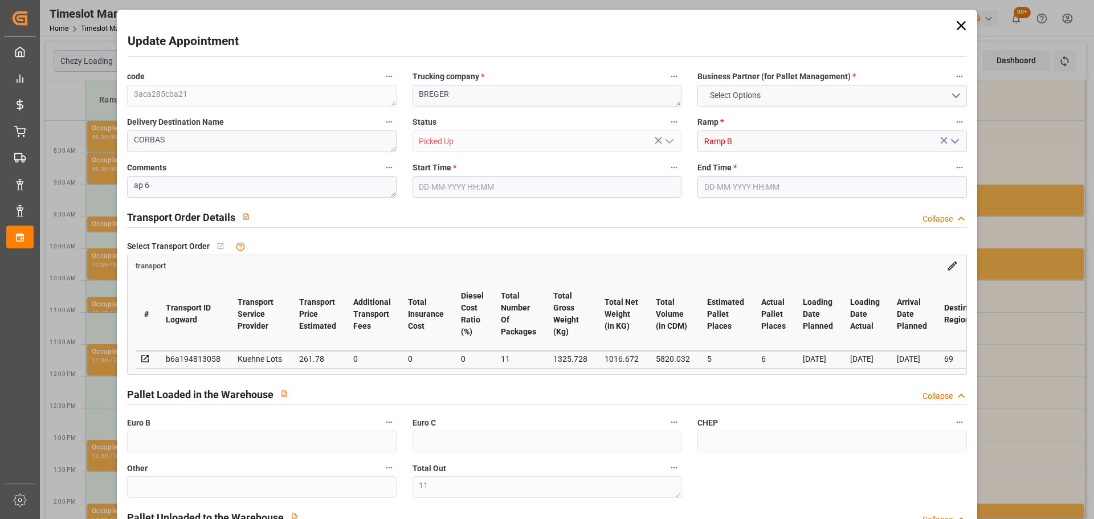
type input "7"
type input "136"
type input "11"
type input "101"
type input "1325.728"
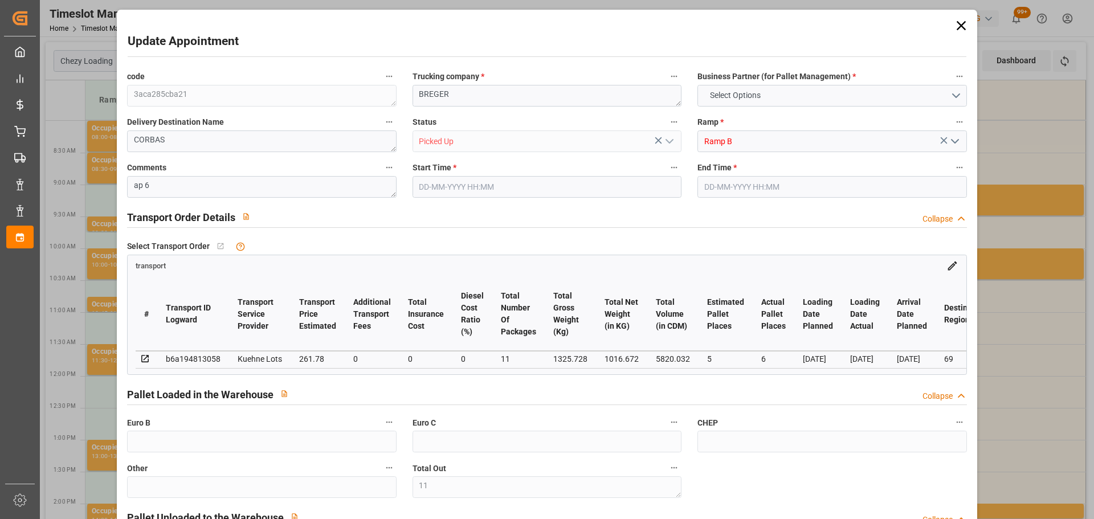
type input "0"
type input "4710.8598"
type input "0"
type input "21"
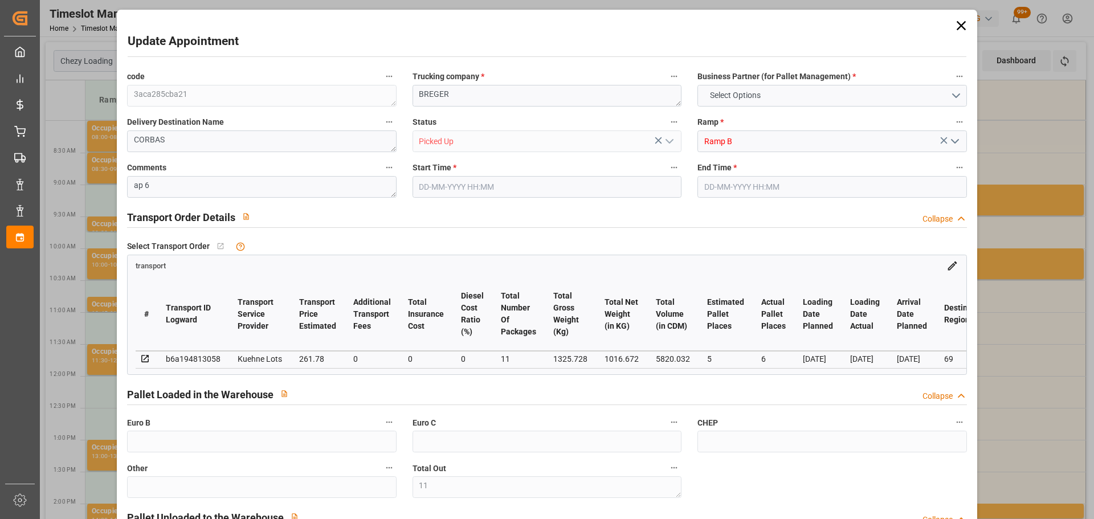
type input "35"
type input "[DATE] 11:00"
type input "[DATE] 11:15"
type input "[DATE] 14:06"
type input "[DATE] 11:18"
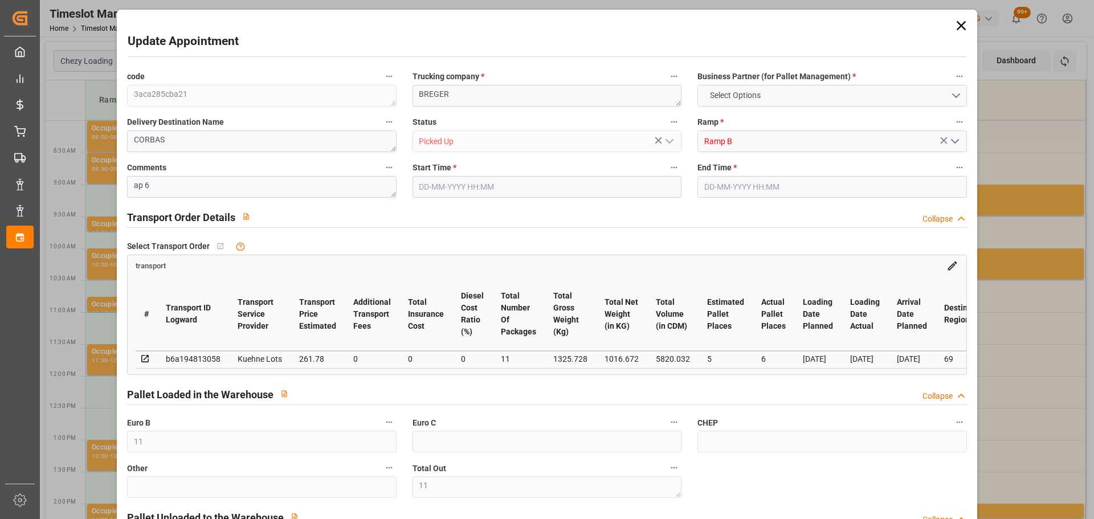
type input "[DATE]"
click at [959, 26] on icon at bounding box center [961, 26] width 16 height 16
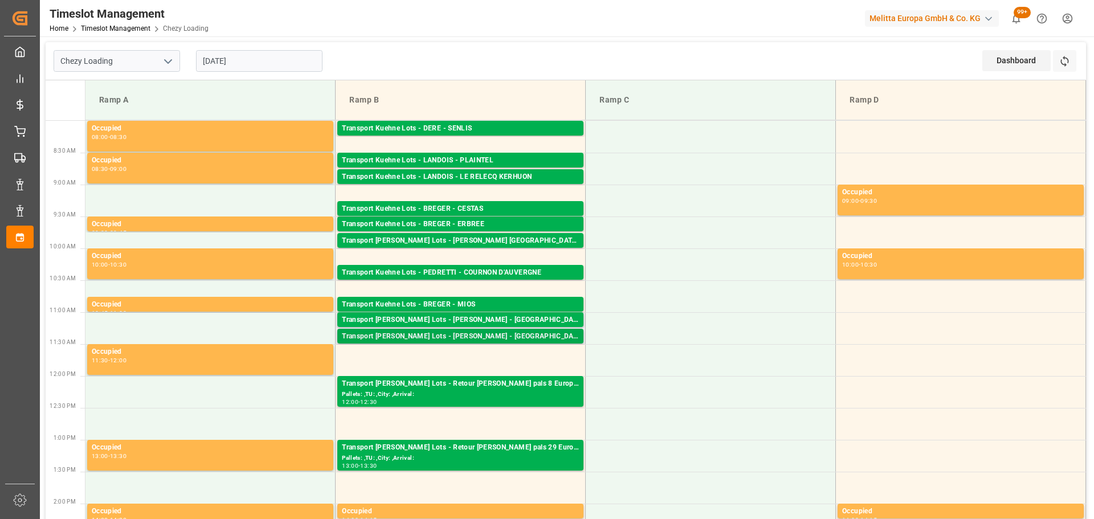
click at [475, 338] on div "Transport [PERSON_NAME] Lots - [PERSON_NAME] - [GEOGRAPHIC_DATA]" at bounding box center [460, 336] width 237 height 11
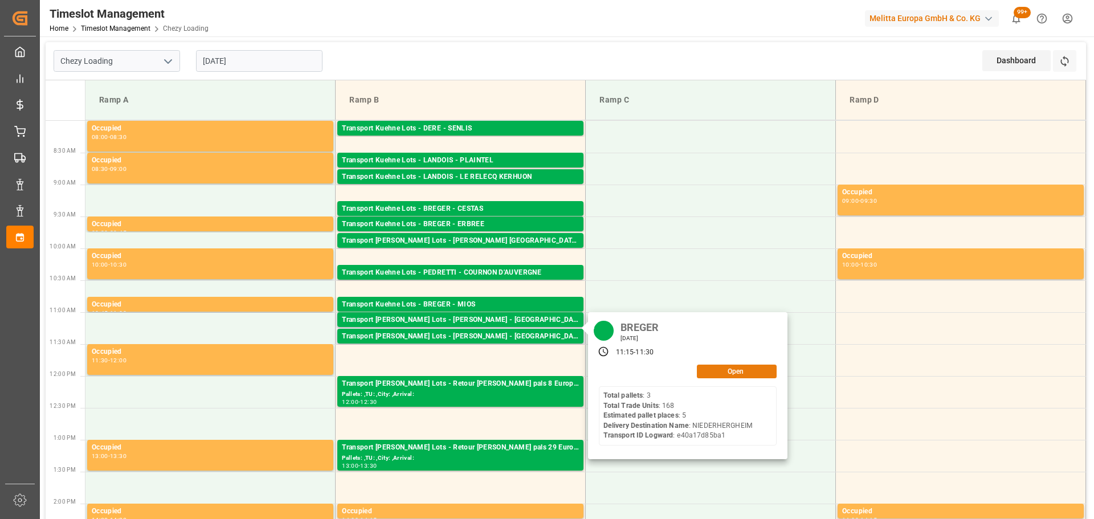
click at [716, 371] on button "Open" at bounding box center [737, 372] width 80 height 14
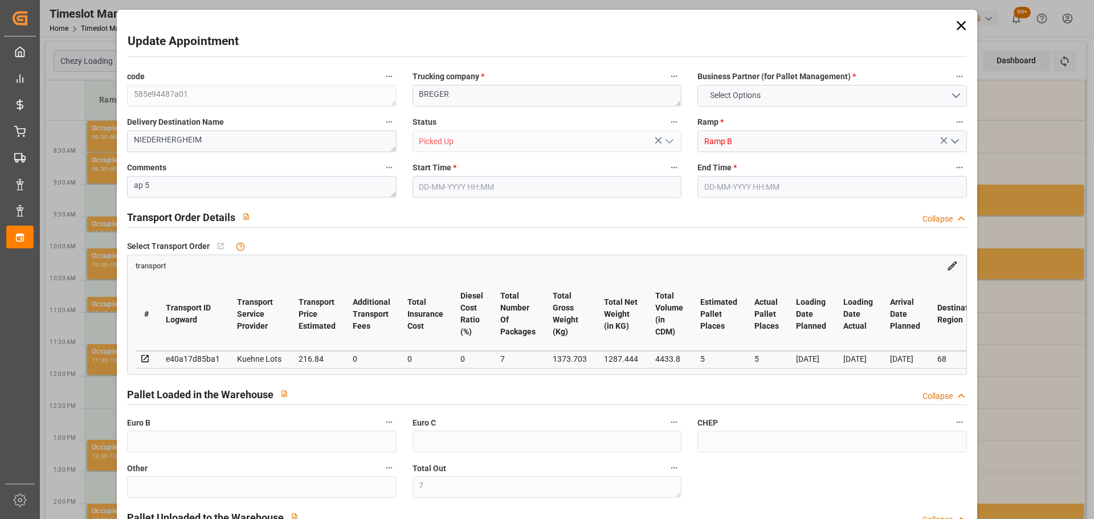
type input "7"
type input "5"
type input "216.84"
type input "0"
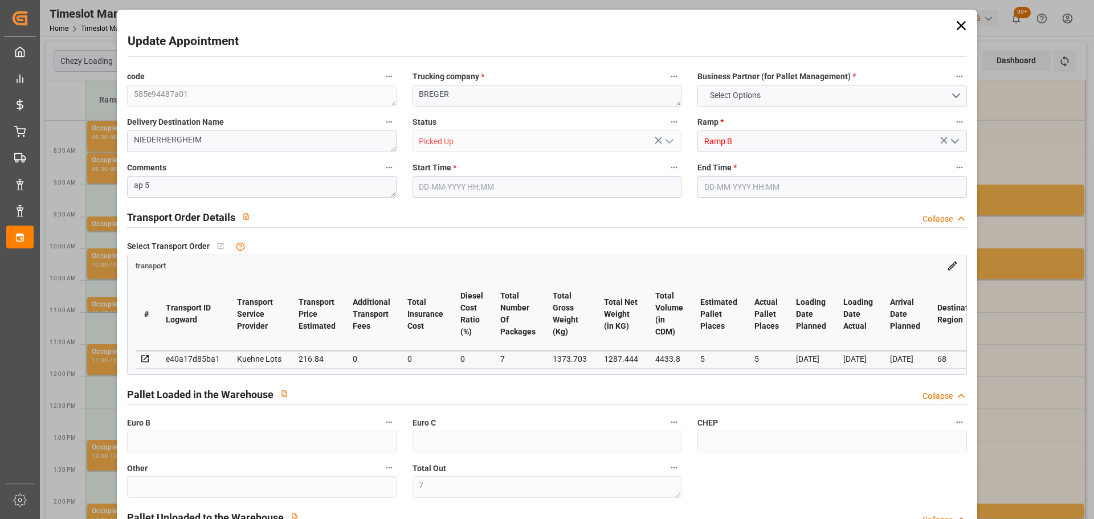
type input "0"
type input "216.84"
type input "0"
type input "7"
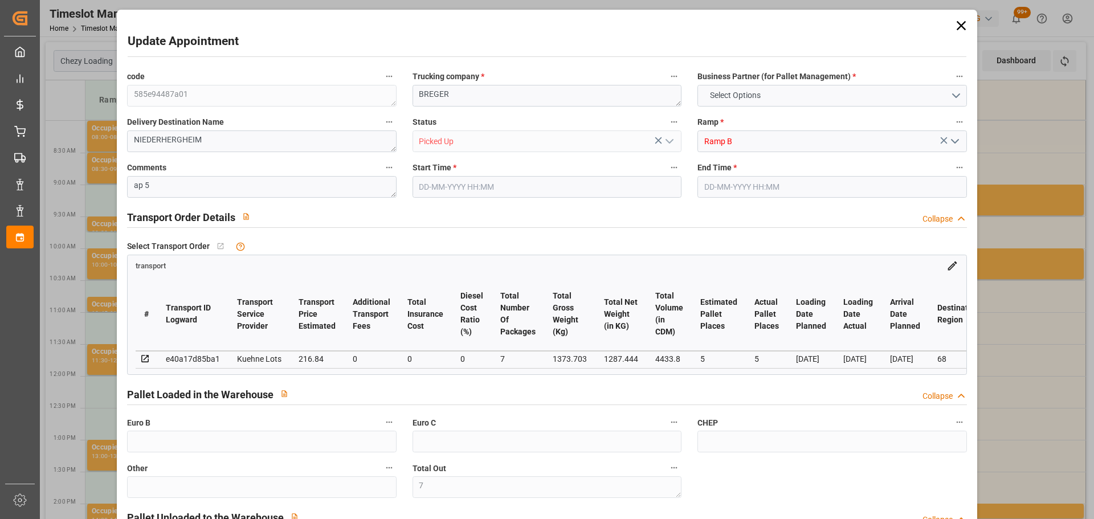
type input "1287.444"
type input "1587.74"
type input "4433.8"
type input "68"
type input "3"
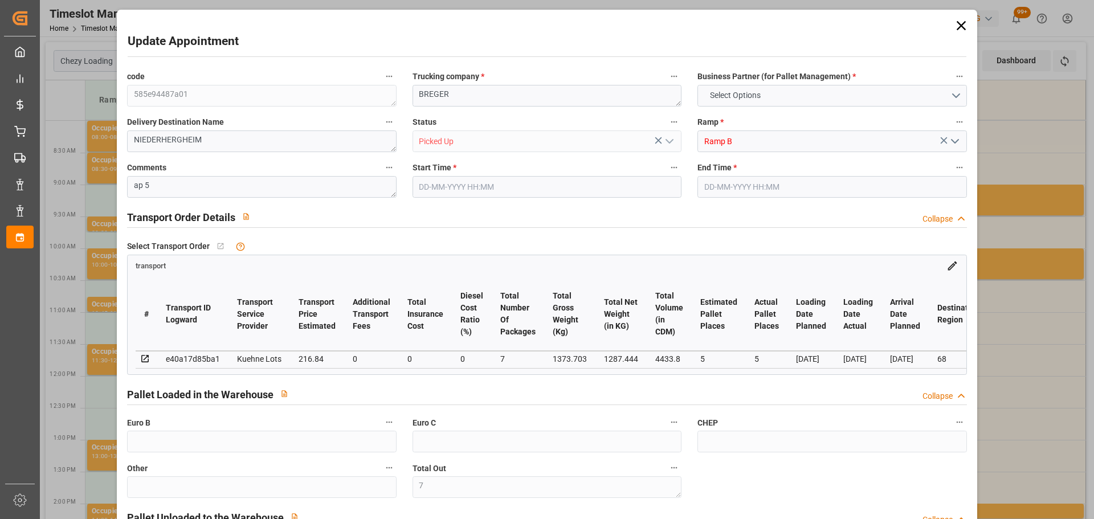
type input "168"
type input "7"
type input "101"
type input "1373.703"
type input "0"
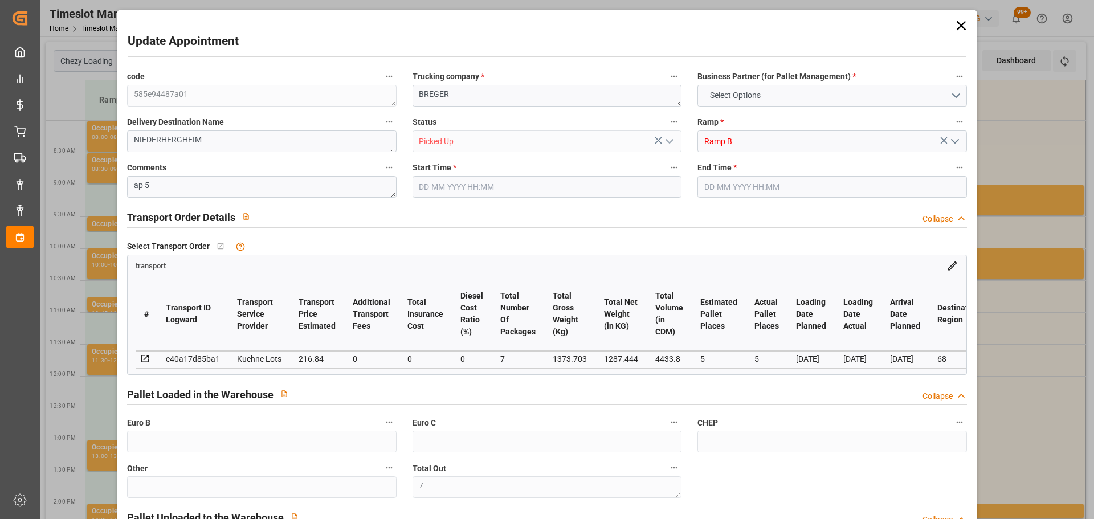
type input "4710.8598"
type input "0"
click at [964, 21] on icon at bounding box center [961, 26] width 16 height 16
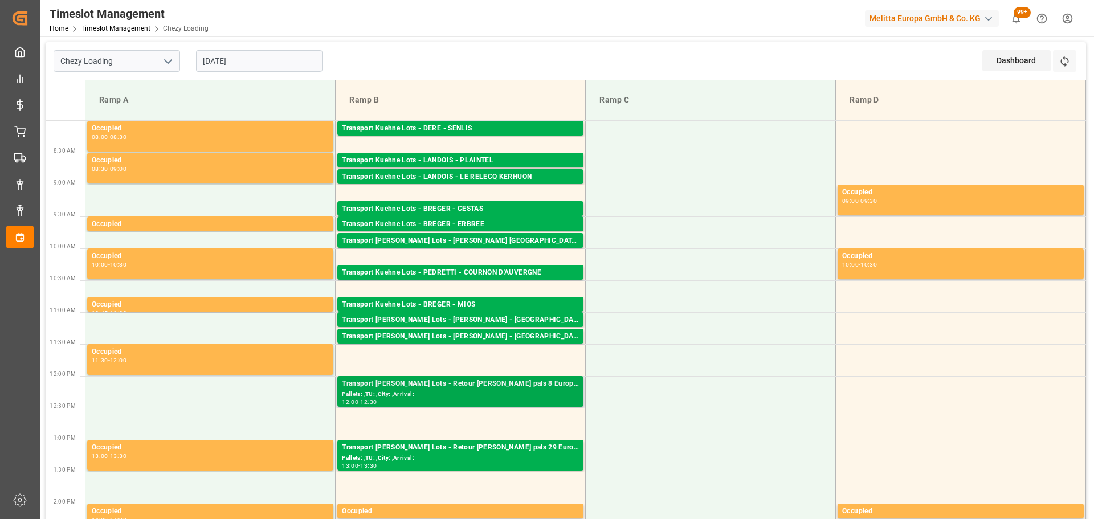
click at [497, 402] on div "12:00 - 12:30" at bounding box center [460, 402] width 237 height 6
click at [490, 454] on div "Pallets: ,TU: ,City: ,Arrival:" at bounding box center [460, 459] width 237 height 10
